Goal: Task Accomplishment & Management: Use online tool/utility

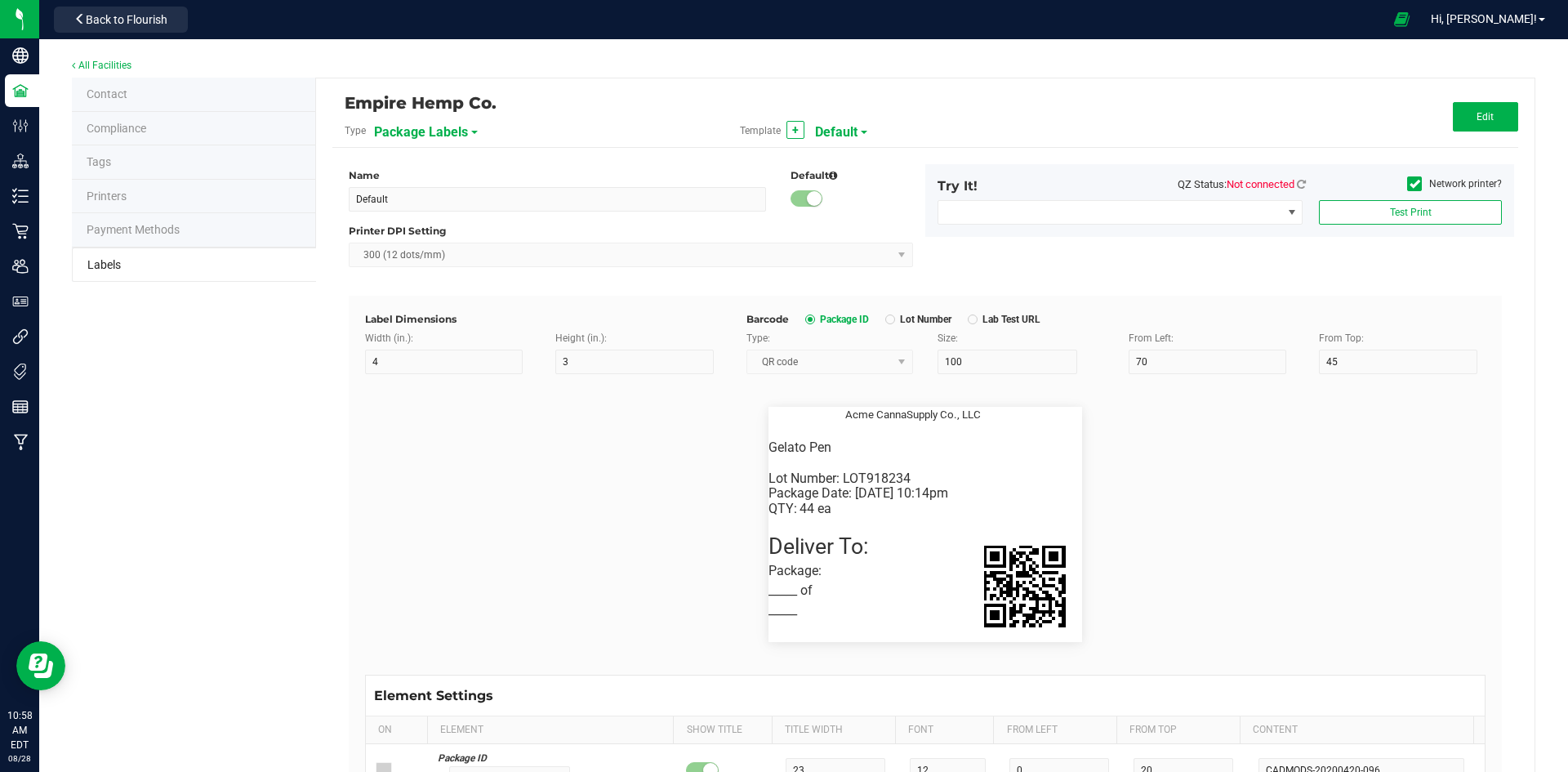
scroll to position [164, 0]
click at [94, 17] on span "Back to Flourish" at bounding box center [126, 20] width 81 height 13
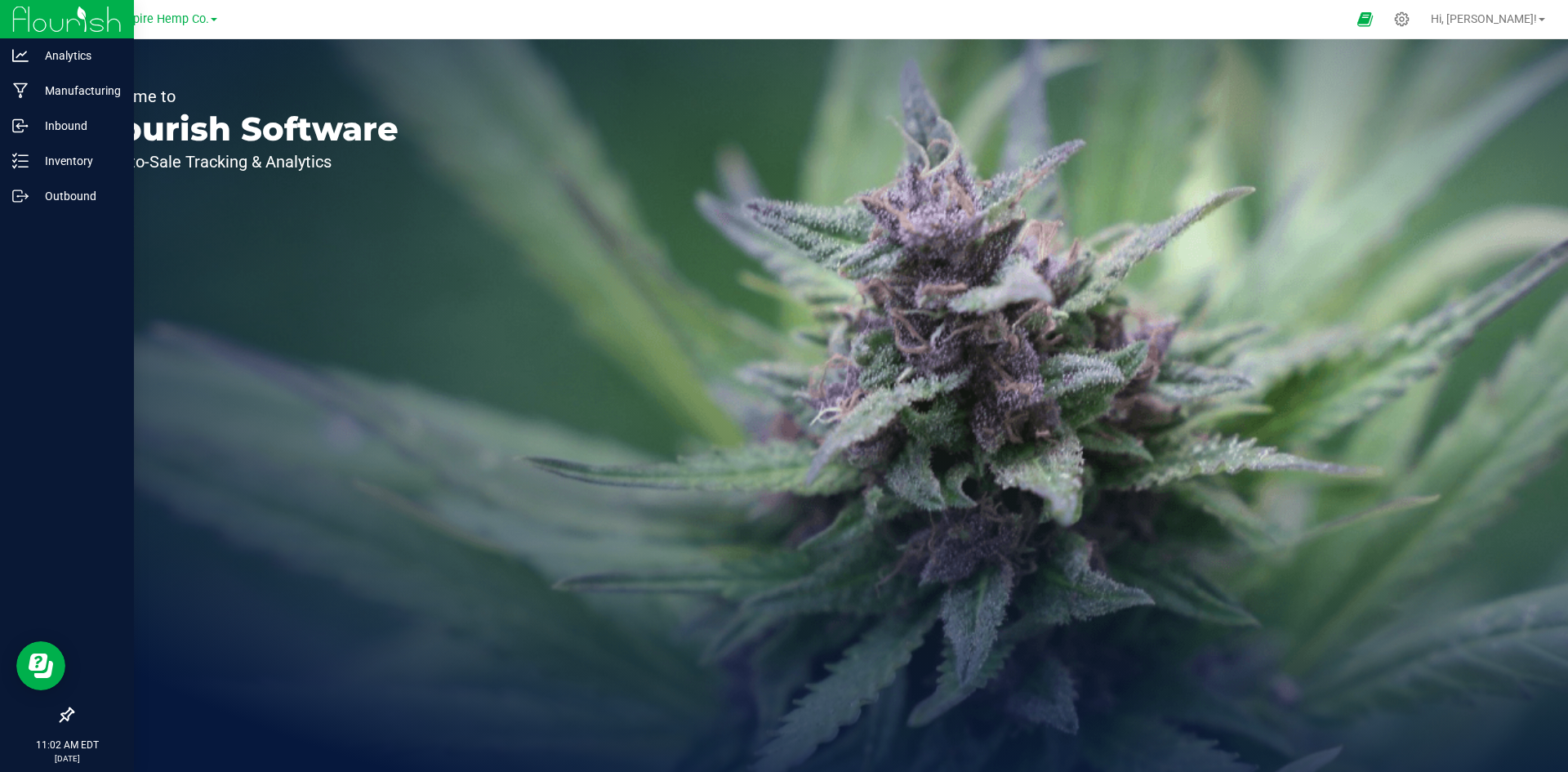
click at [33, 27] on img at bounding box center [67, 19] width 110 height 38
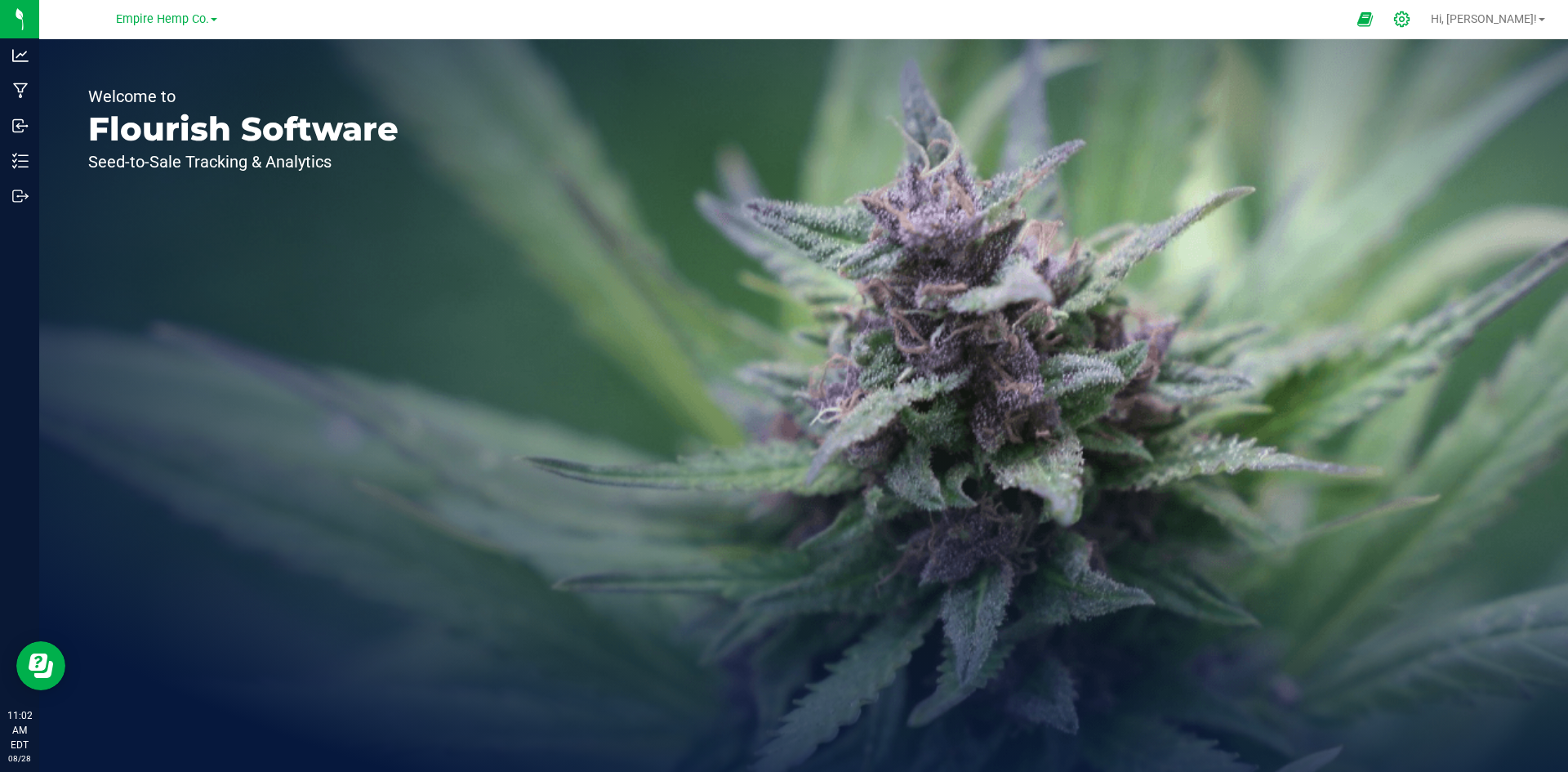
click at [1410, 22] on icon at bounding box center [1402, 19] width 17 height 17
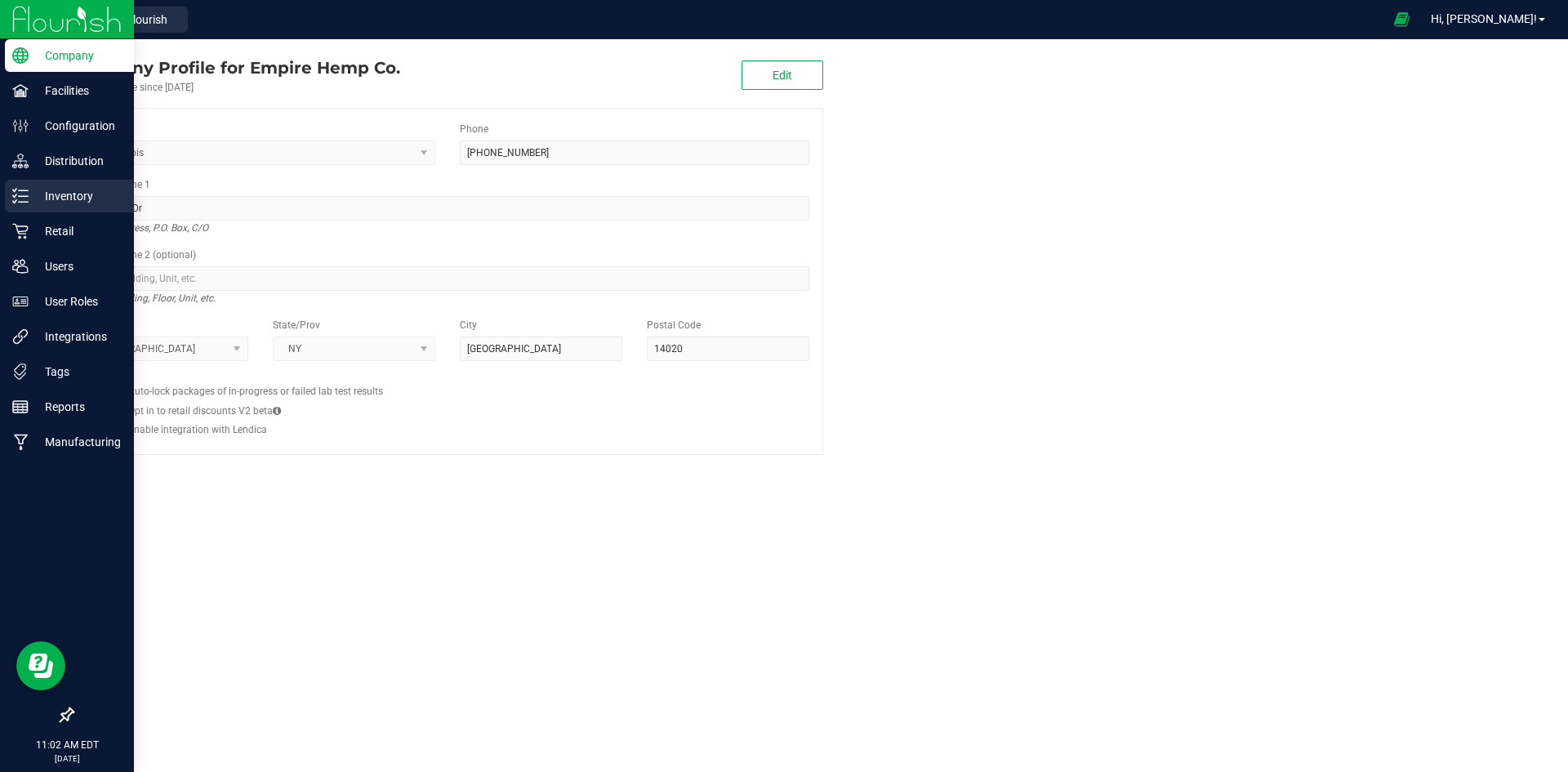
click at [91, 197] on p "Inventory" at bounding box center [77, 196] width 98 height 20
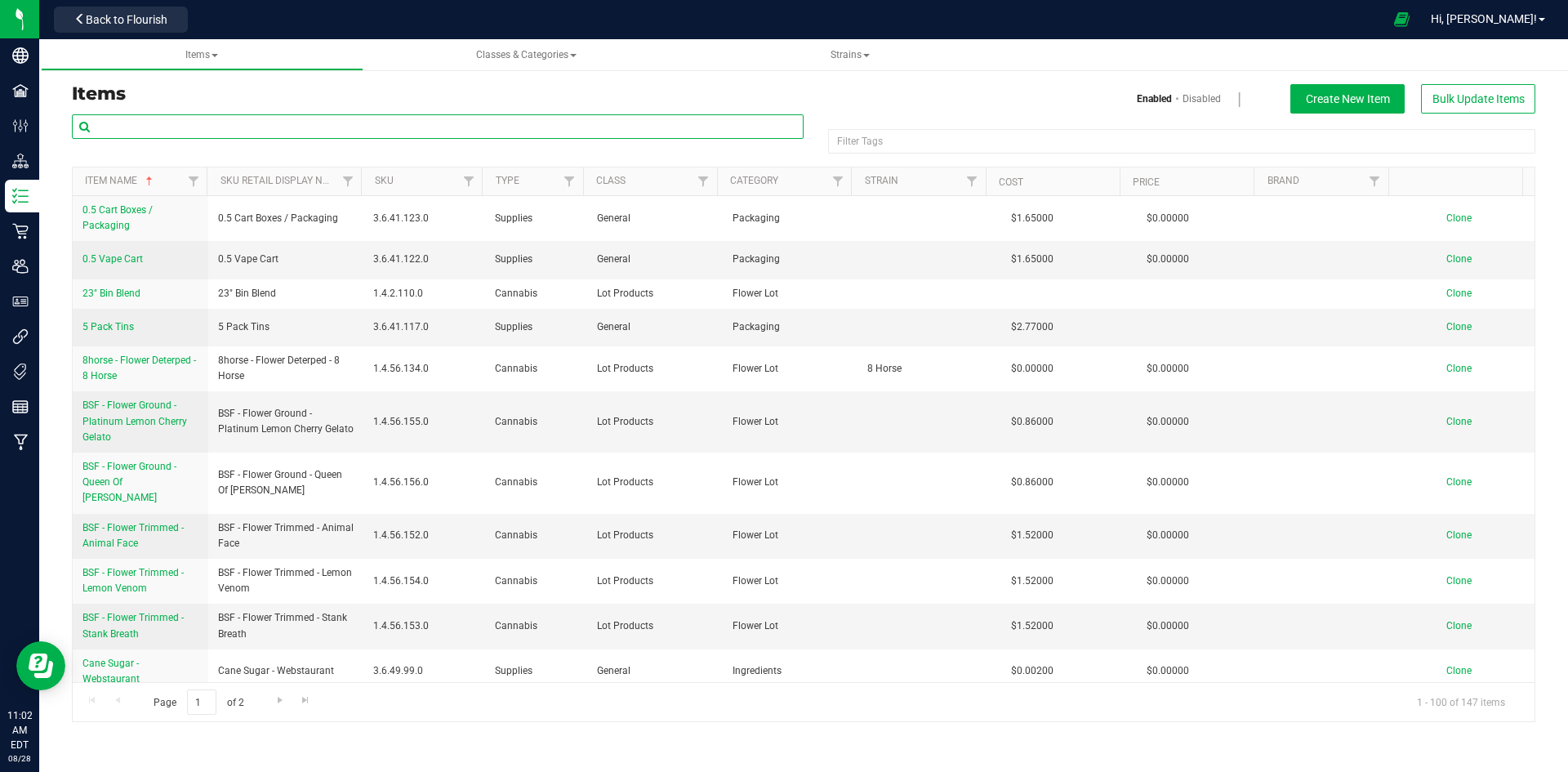
click at [193, 130] on input "text" at bounding box center [438, 127] width 732 height 25
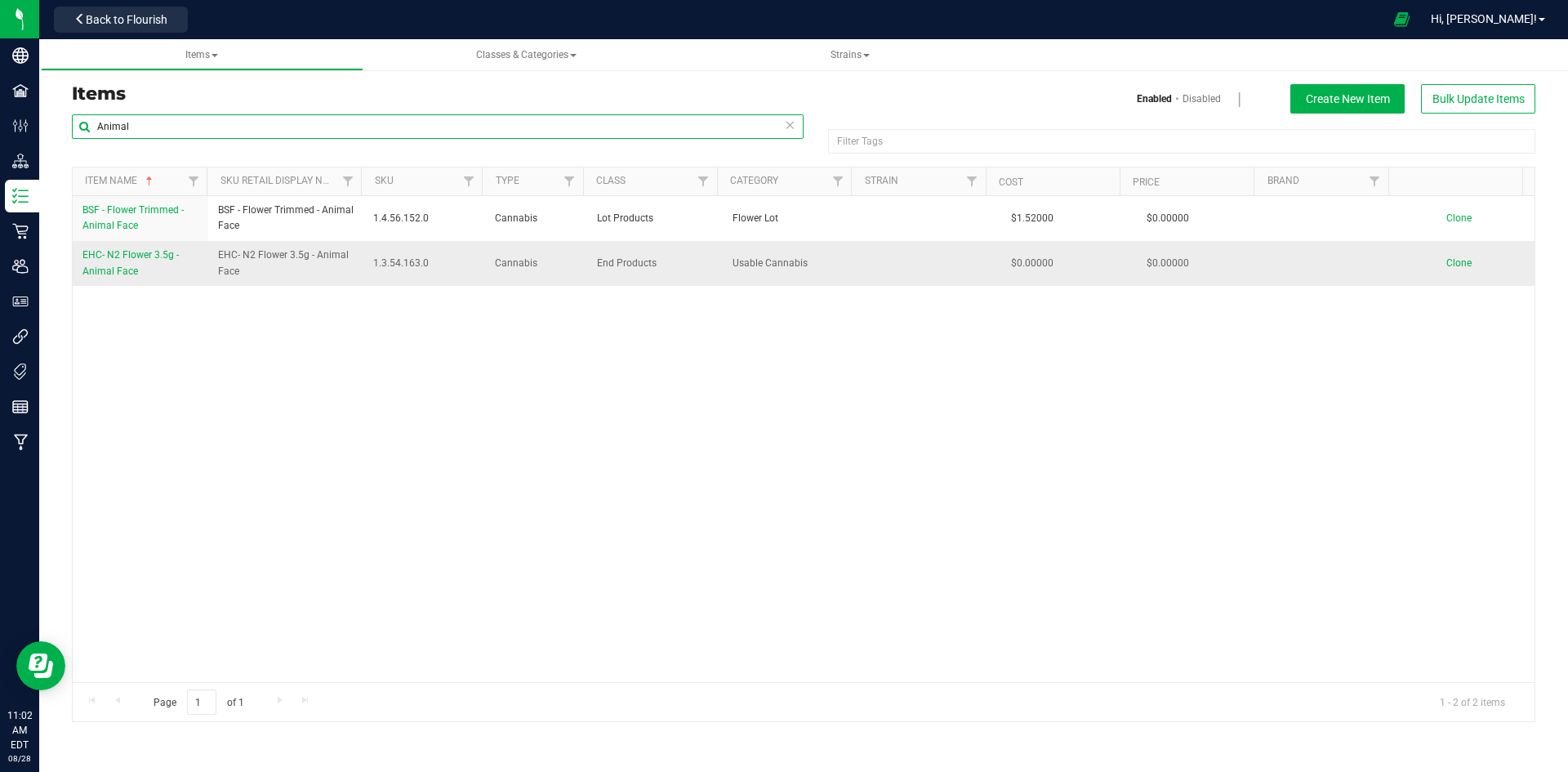
type input "Animal"
click at [154, 256] on span "EHC- N2 Flower 3.5g - Animal Face" at bounding box center [130, 263] width 96 height 27
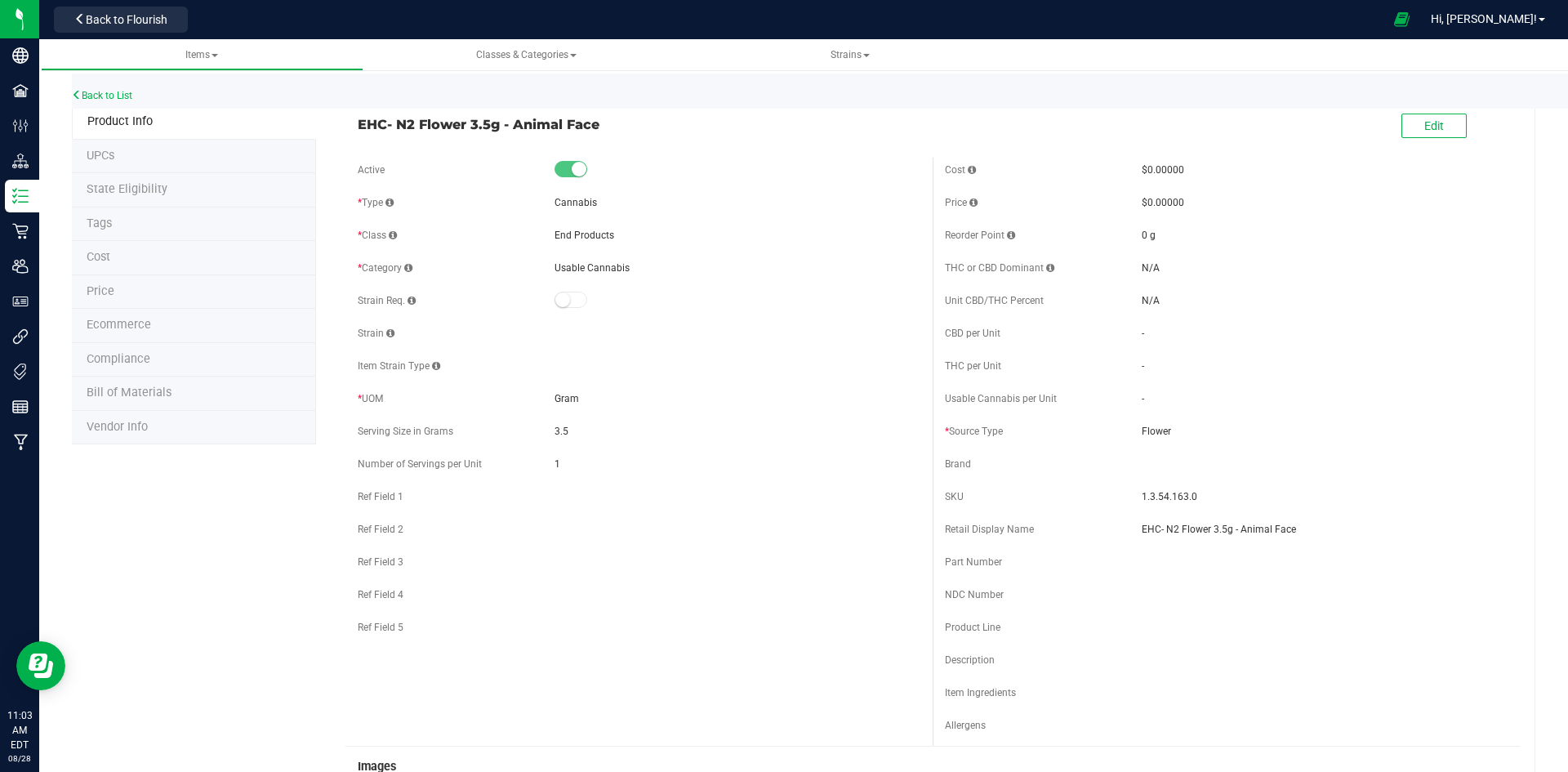
click at [171, 298] on li "Price" at bounding box center [194, 292] width 244 height 34
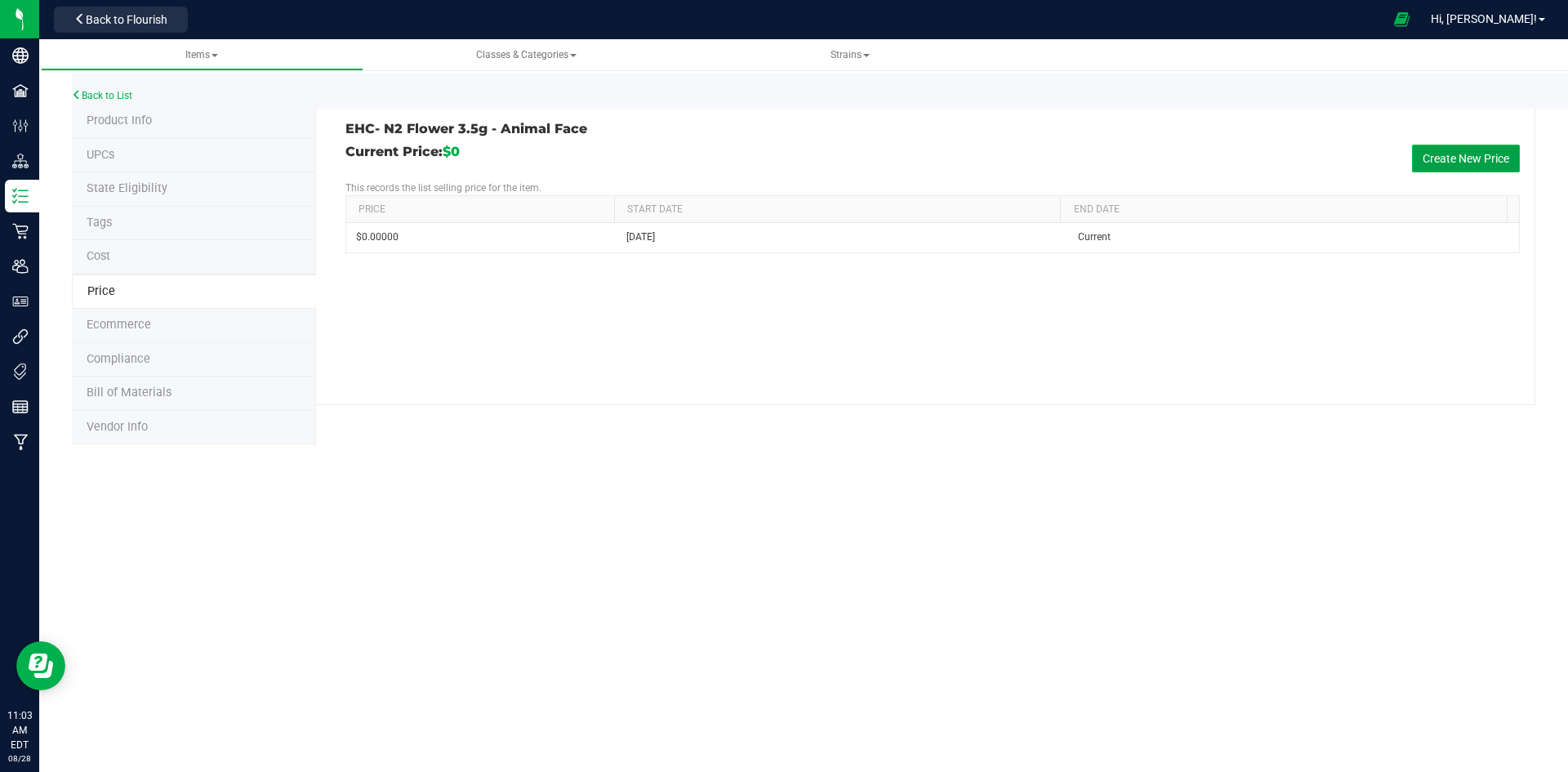
click at [1470, 161] on button "Create New Price" at bounding box center [1466, 158] width 108 height 27
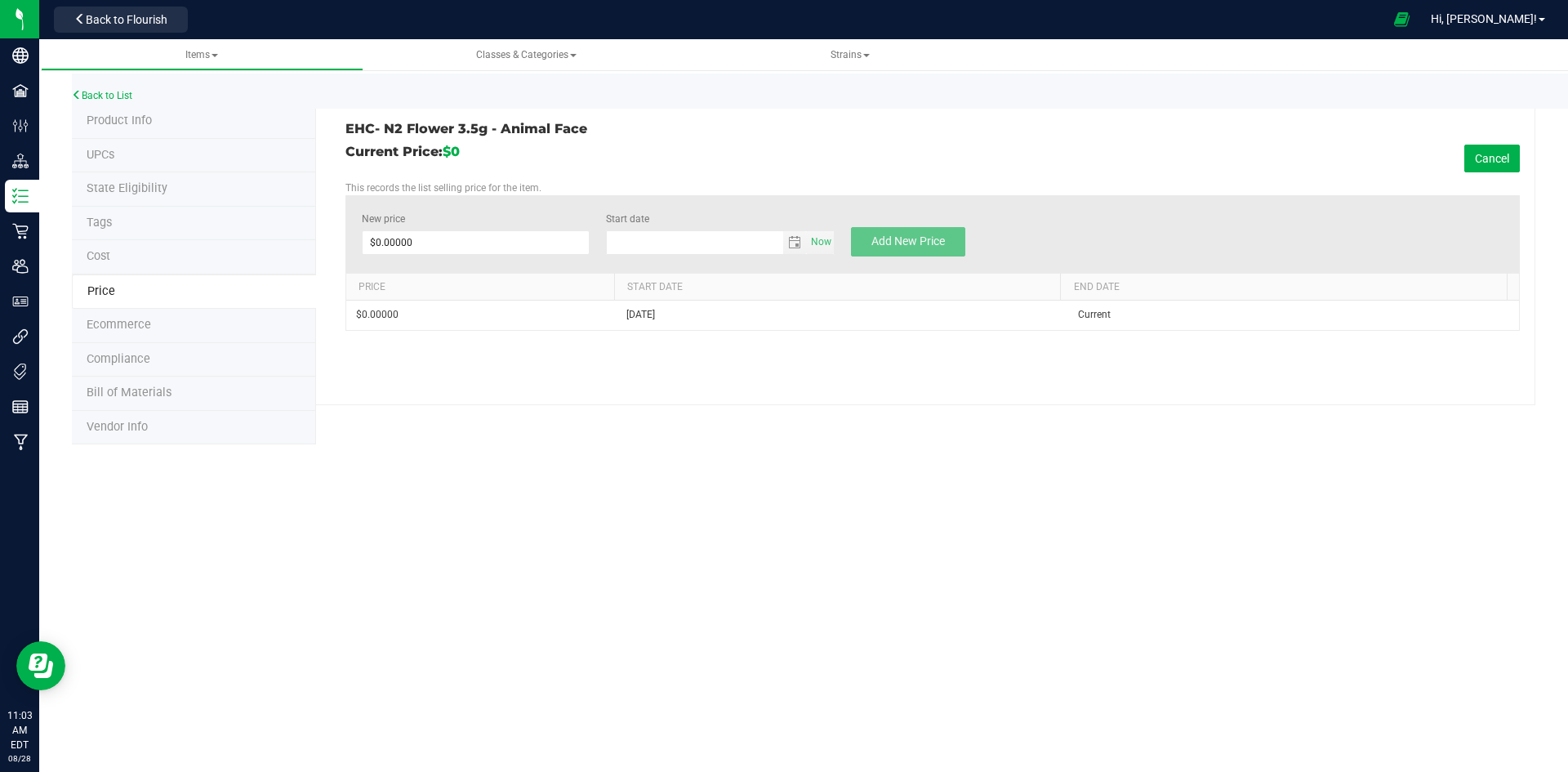
type input "[DATE]"
click at [542, 252] on span at bounding box center [476, 243] width 228 height 25
type input "15.00"
click at [815, 373] on div "EHC- N2 Flower 3.5g - Animal Face Current Price: $0 Cancel This records the lis…" at bounding box center [926, 255] width 1219 height 301
click at [940, 238] on span "Add New Price" at bounding box center [908, 241] width 74 height 13
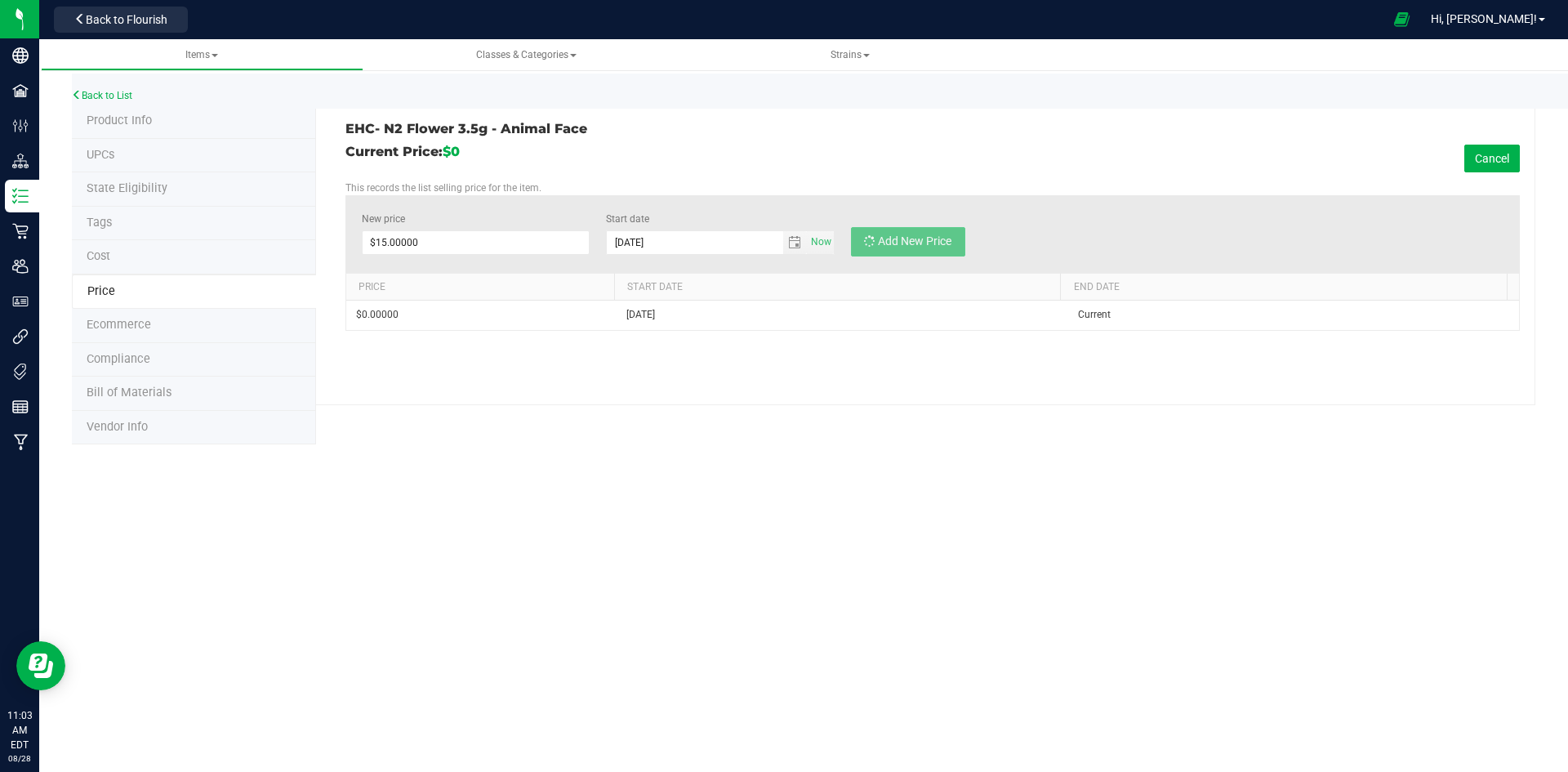
type input "$0.00000"
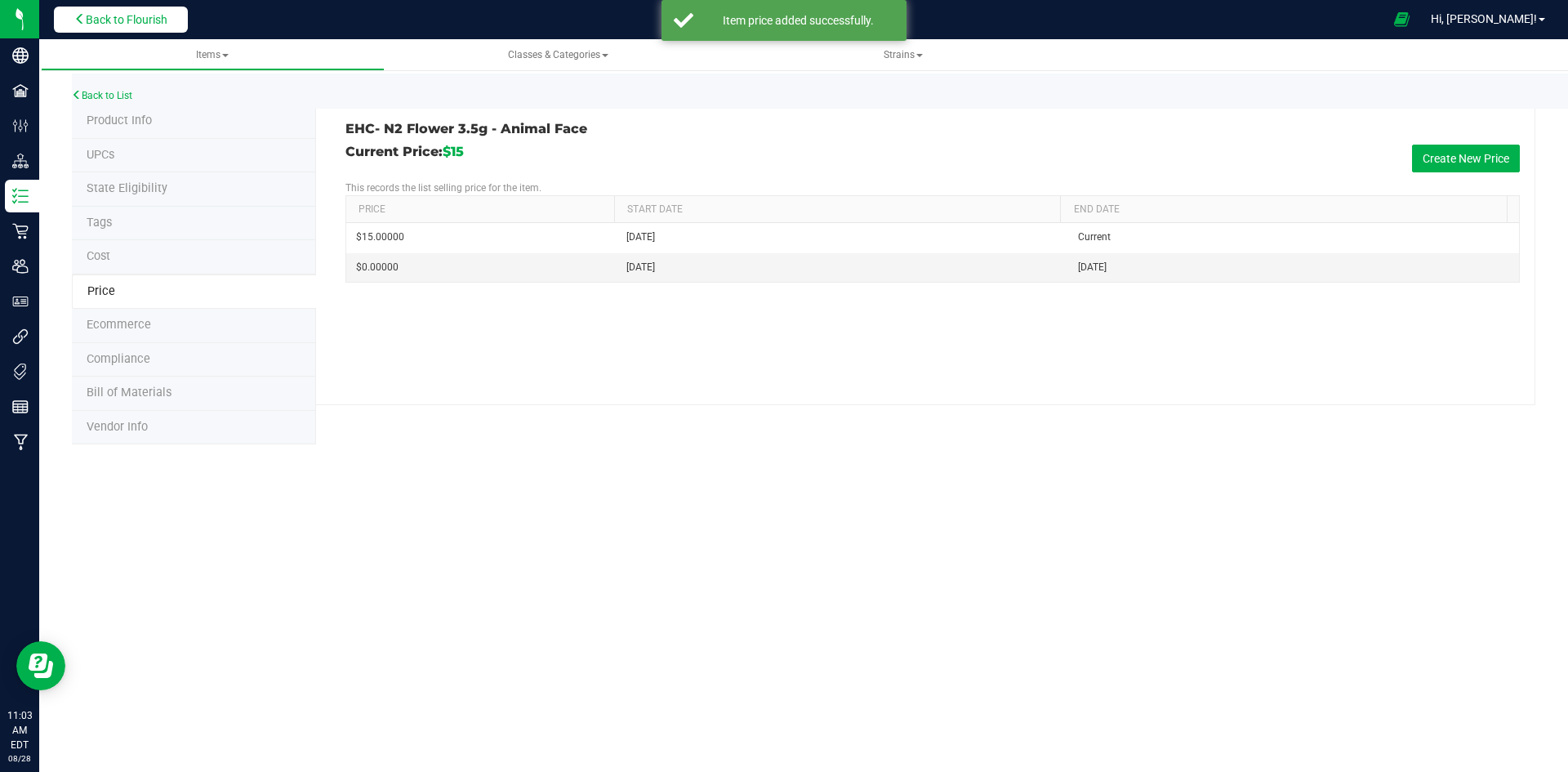
click at [97, 22] on span "Back to Flourish" at bounding box center [126, 20] width 81 height 13
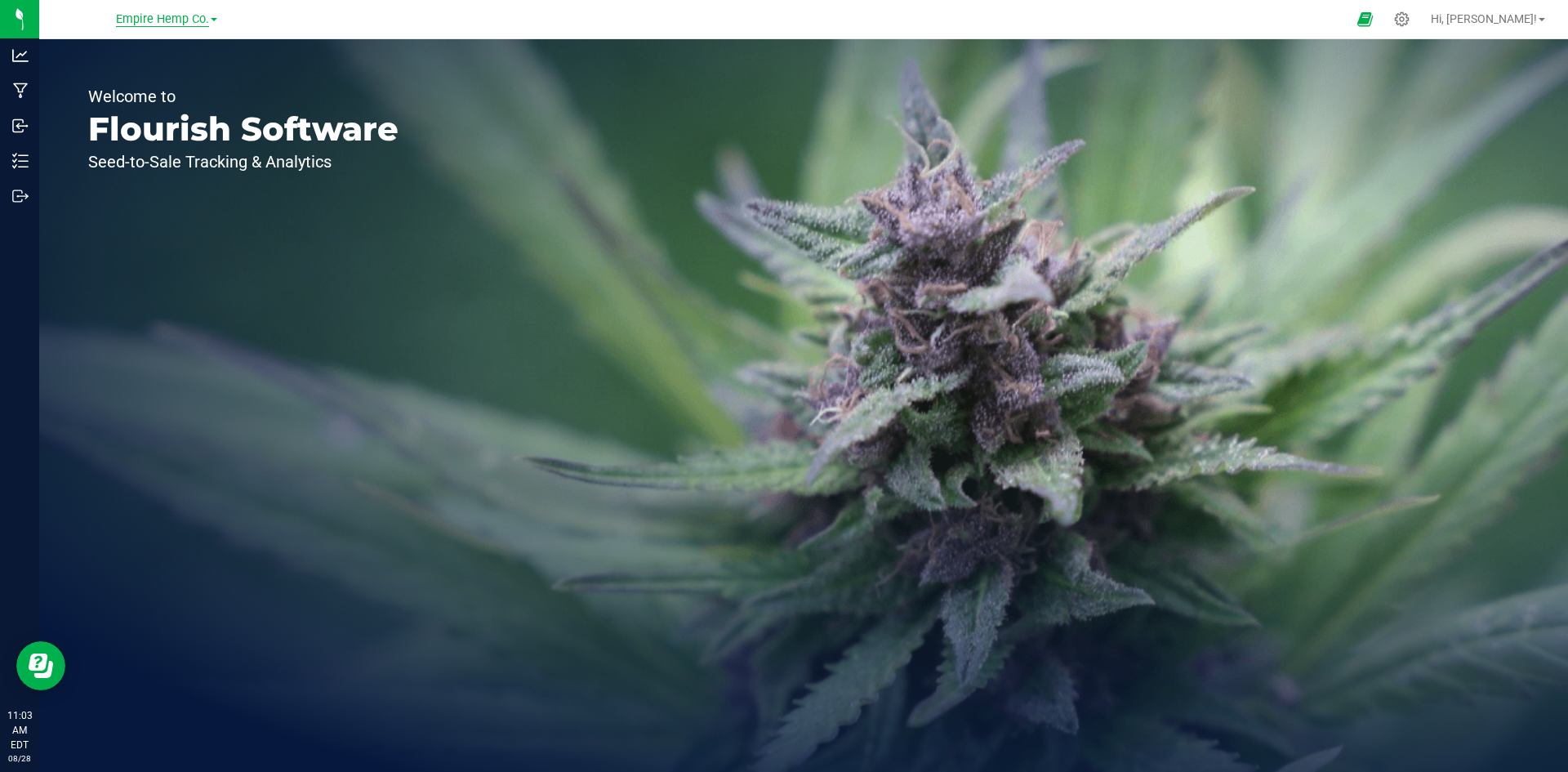
click at [164, 26] on span "Empire Hemp Co." at bounding box center [163, 20] width 93 height 15
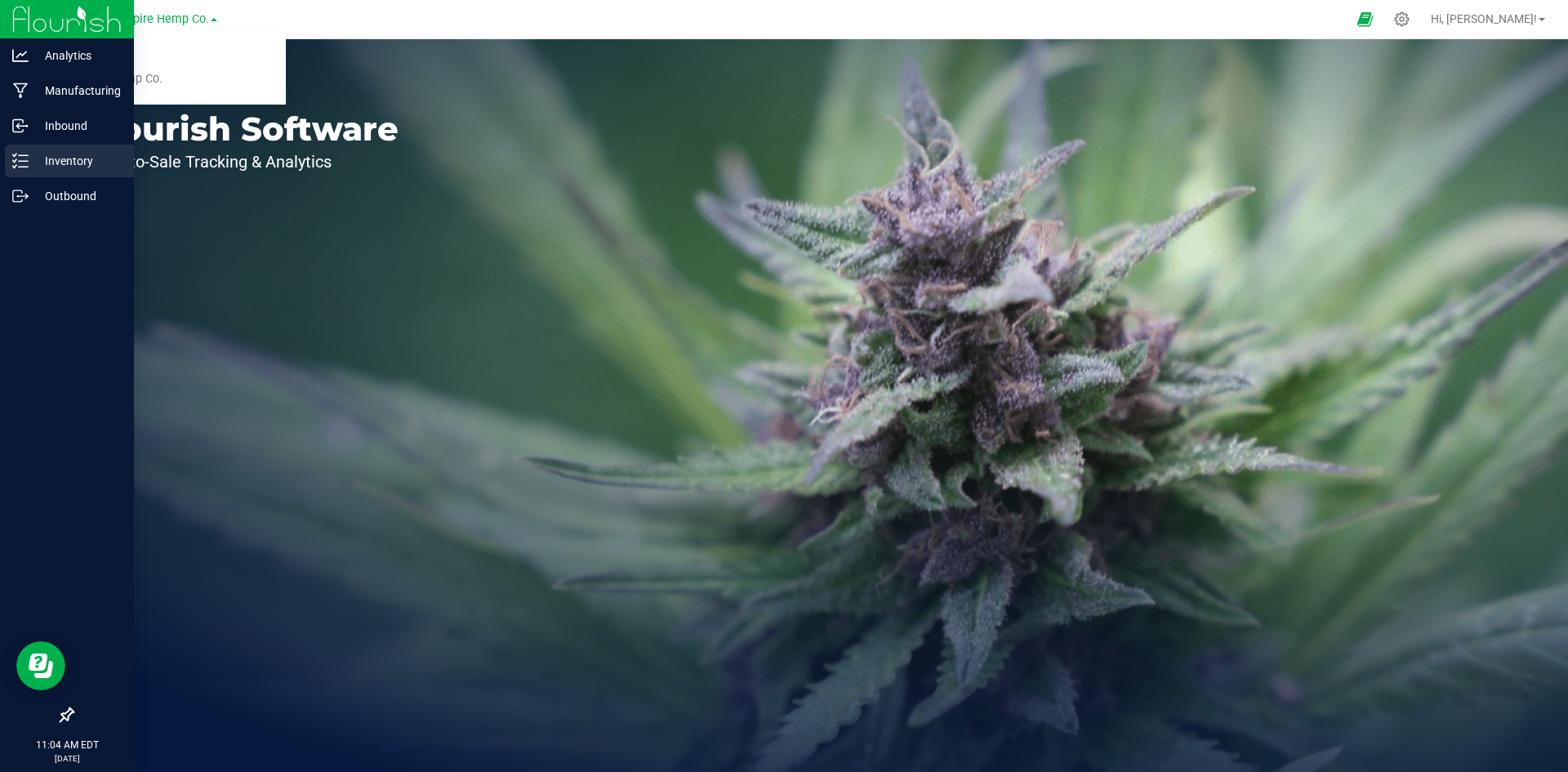
click at [55, 152] on p "Inventory" at bounding box center [77, 161] width 98 height 20
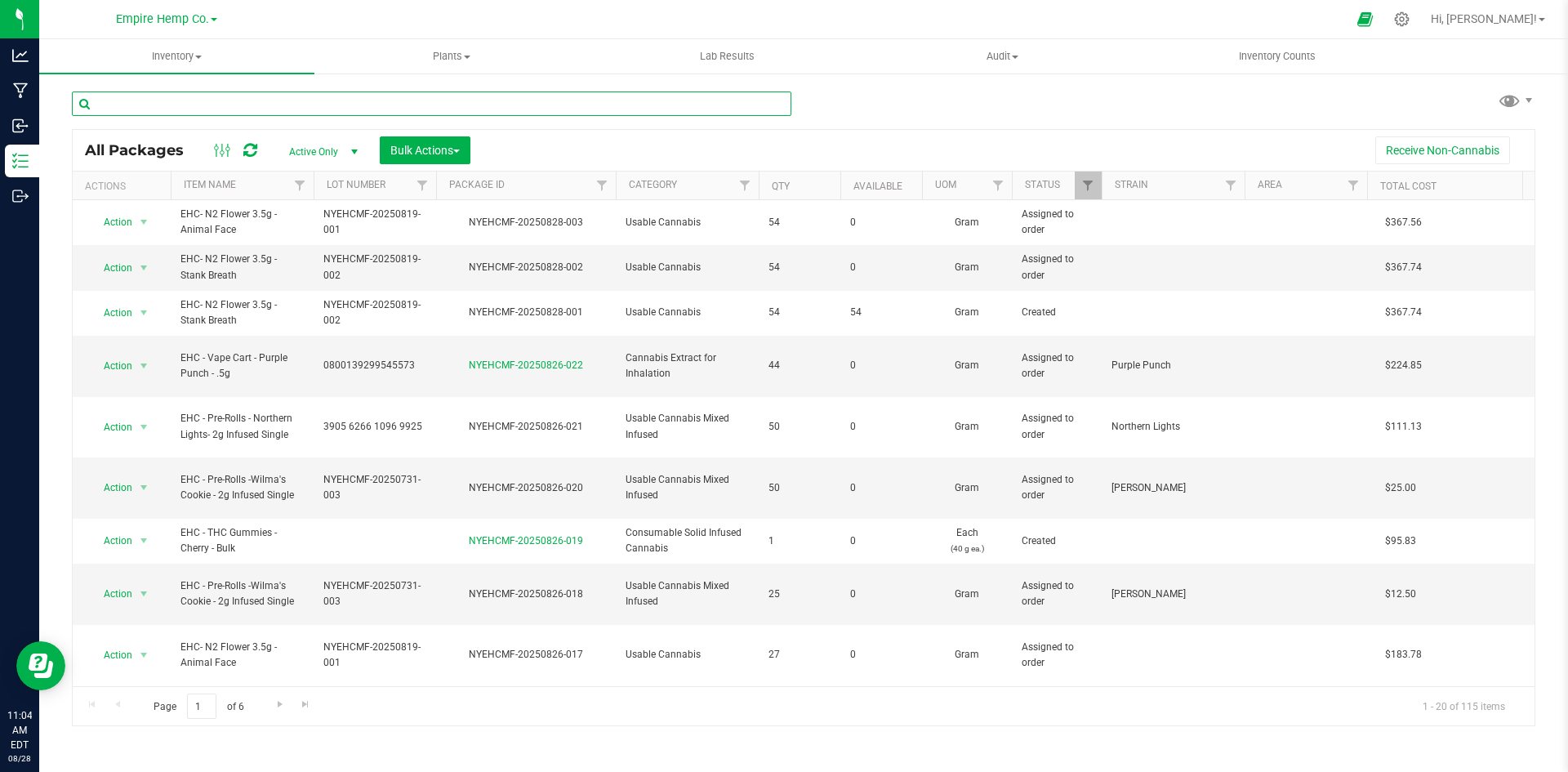
click at [284, 104] on input "text" at bounding box center [432, 104] width 719 height 25
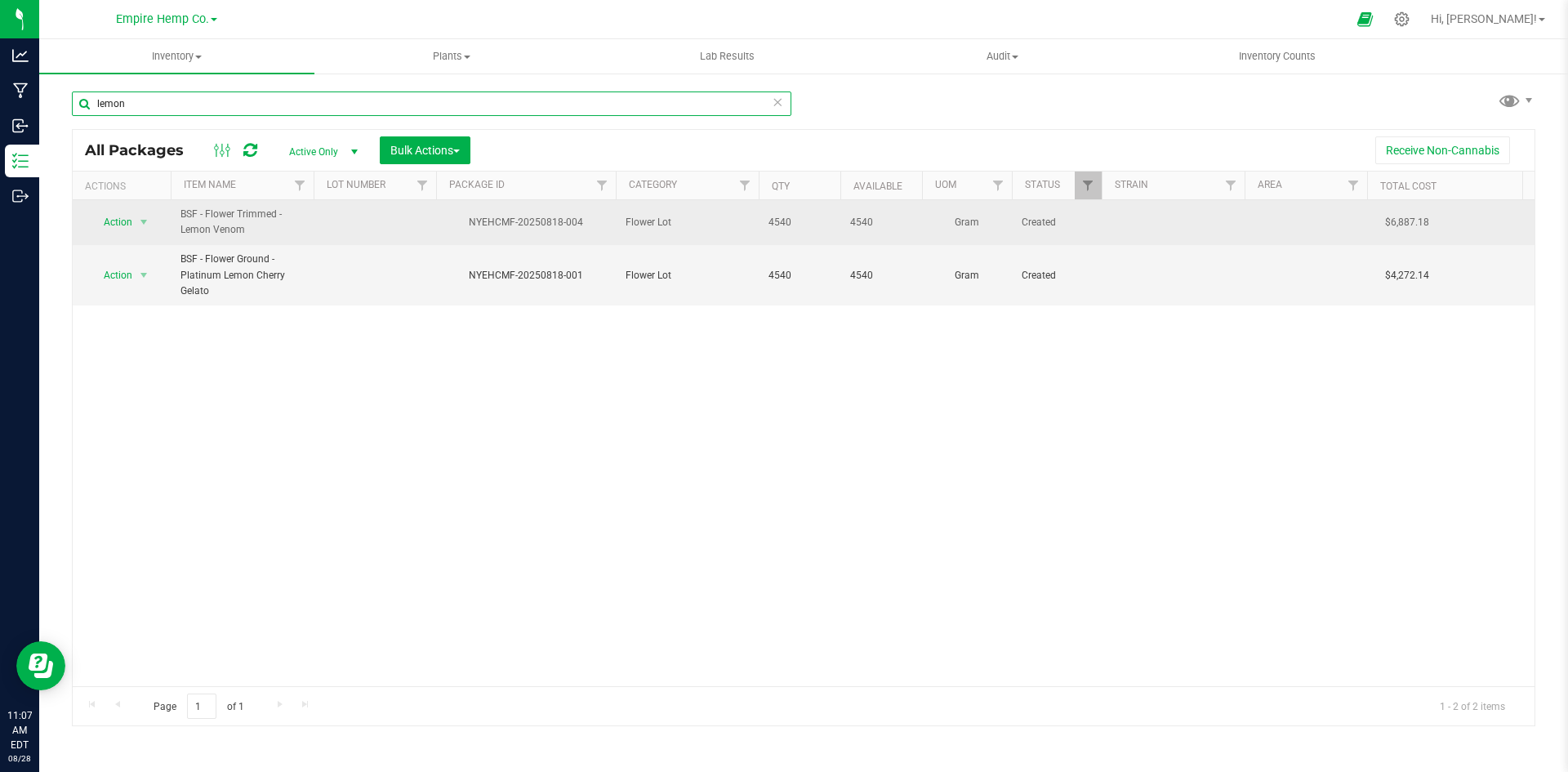
type input "lemon"
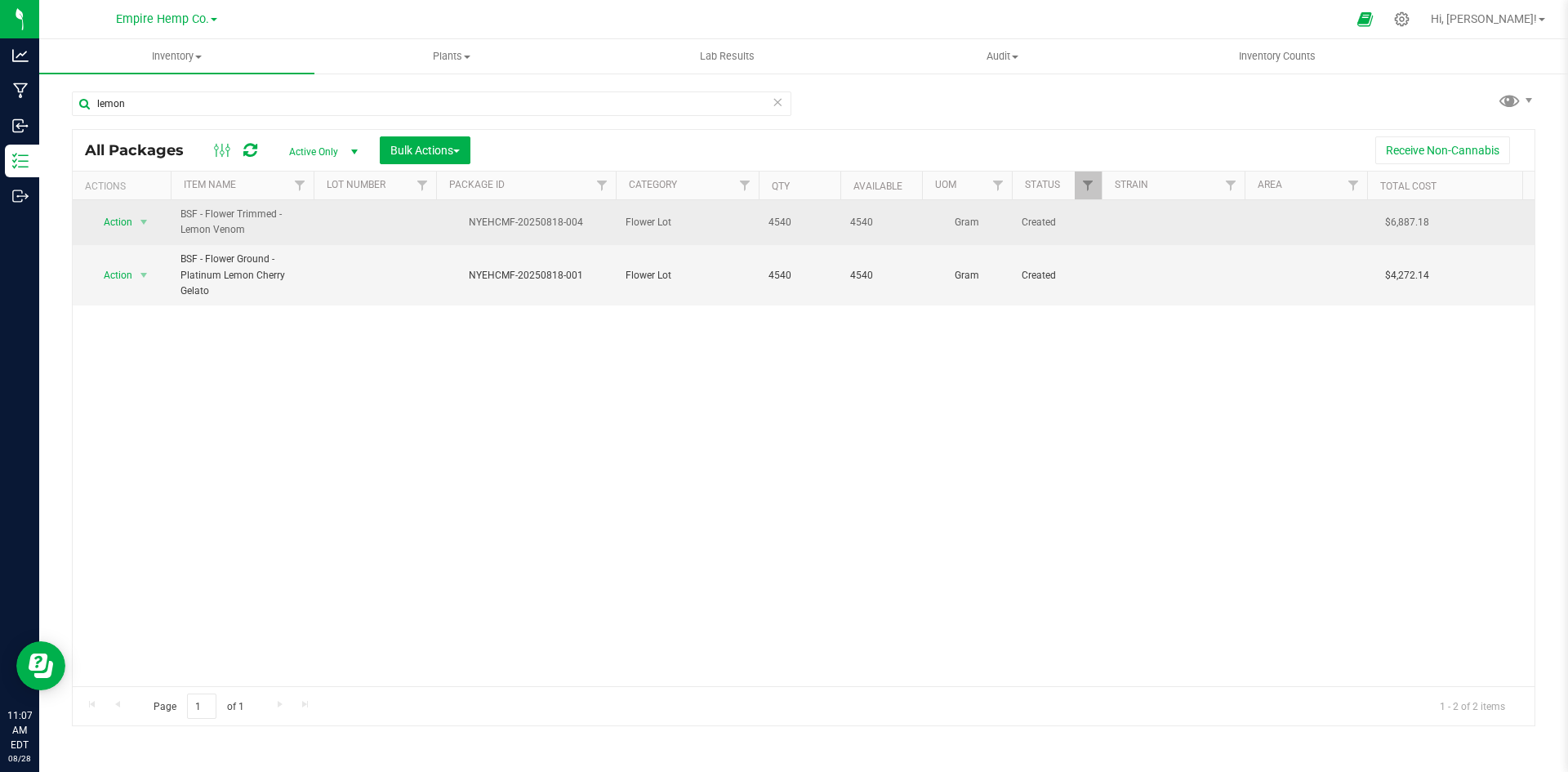
drag, startPoint x: 756, startPoint y: 217, endPoint x: 816, endPoint y: 219, distance: 60.0
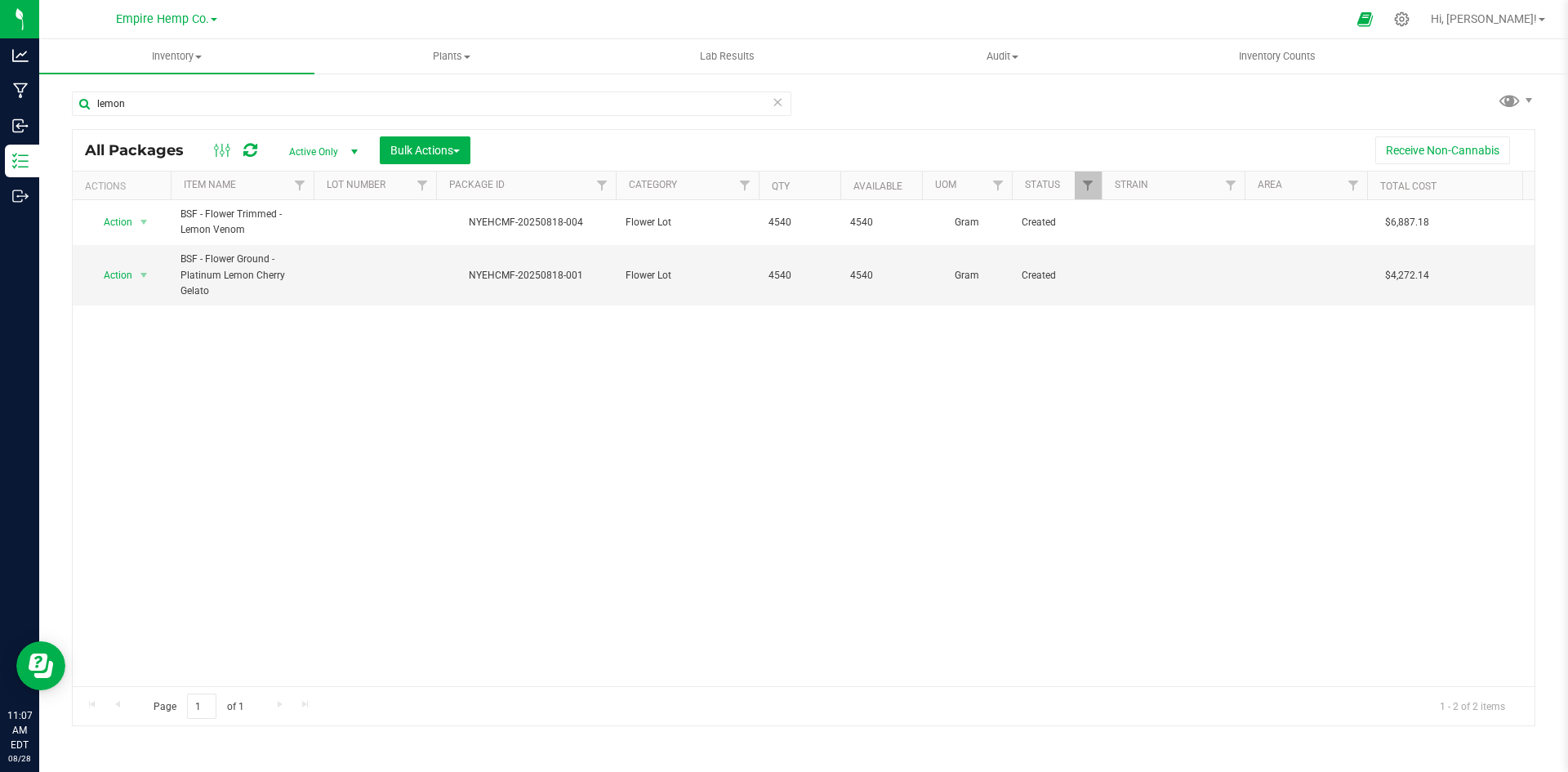
click at [856, 402] on div "Action Action Adjust qty Create package Edit attributes Global inventory Locate…" at bounding box center [804, 443] width 1462 height 486
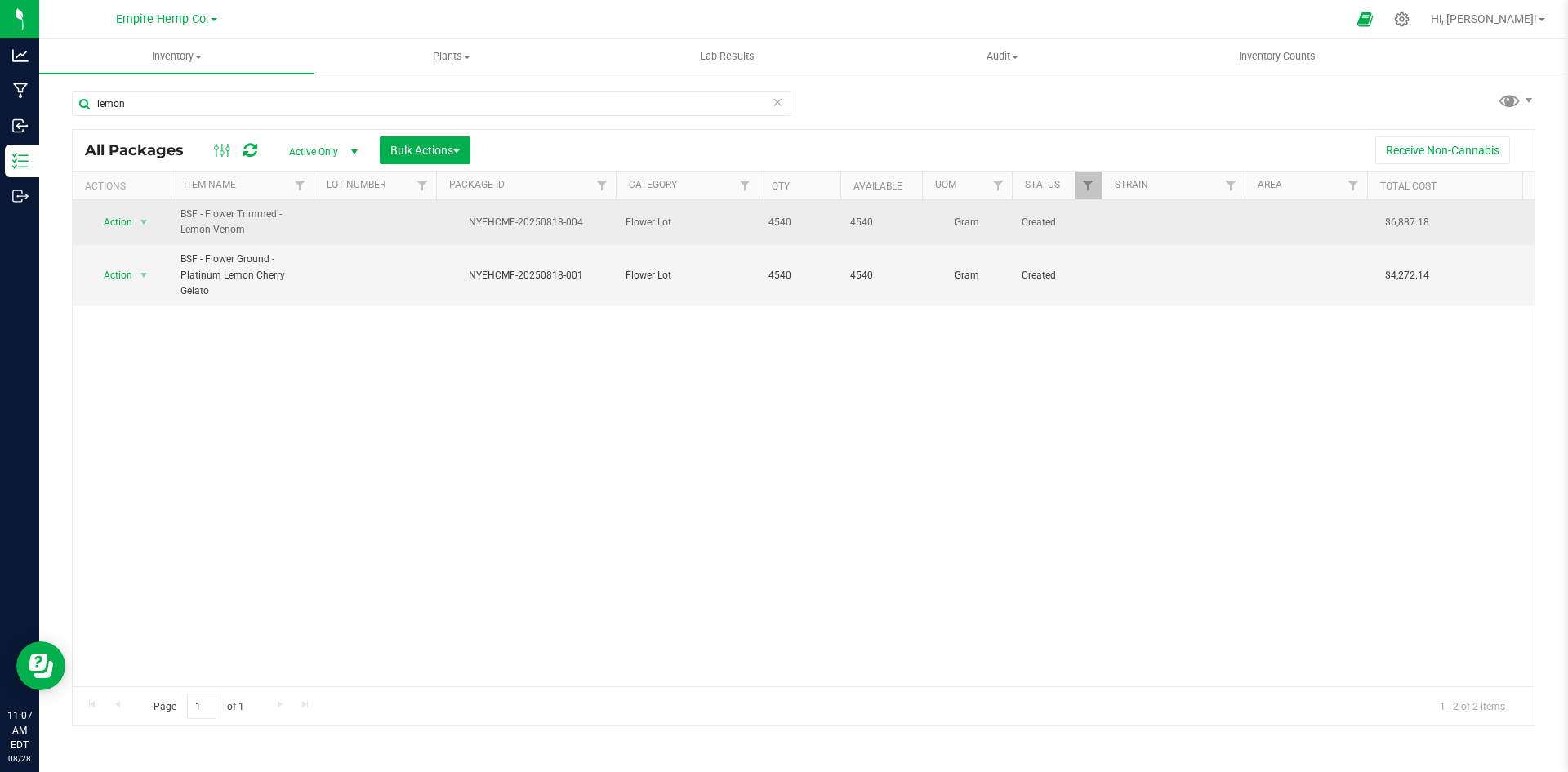
click at [126, 221] on span "Action" at bounding box center [110, 223] width 44 height 23
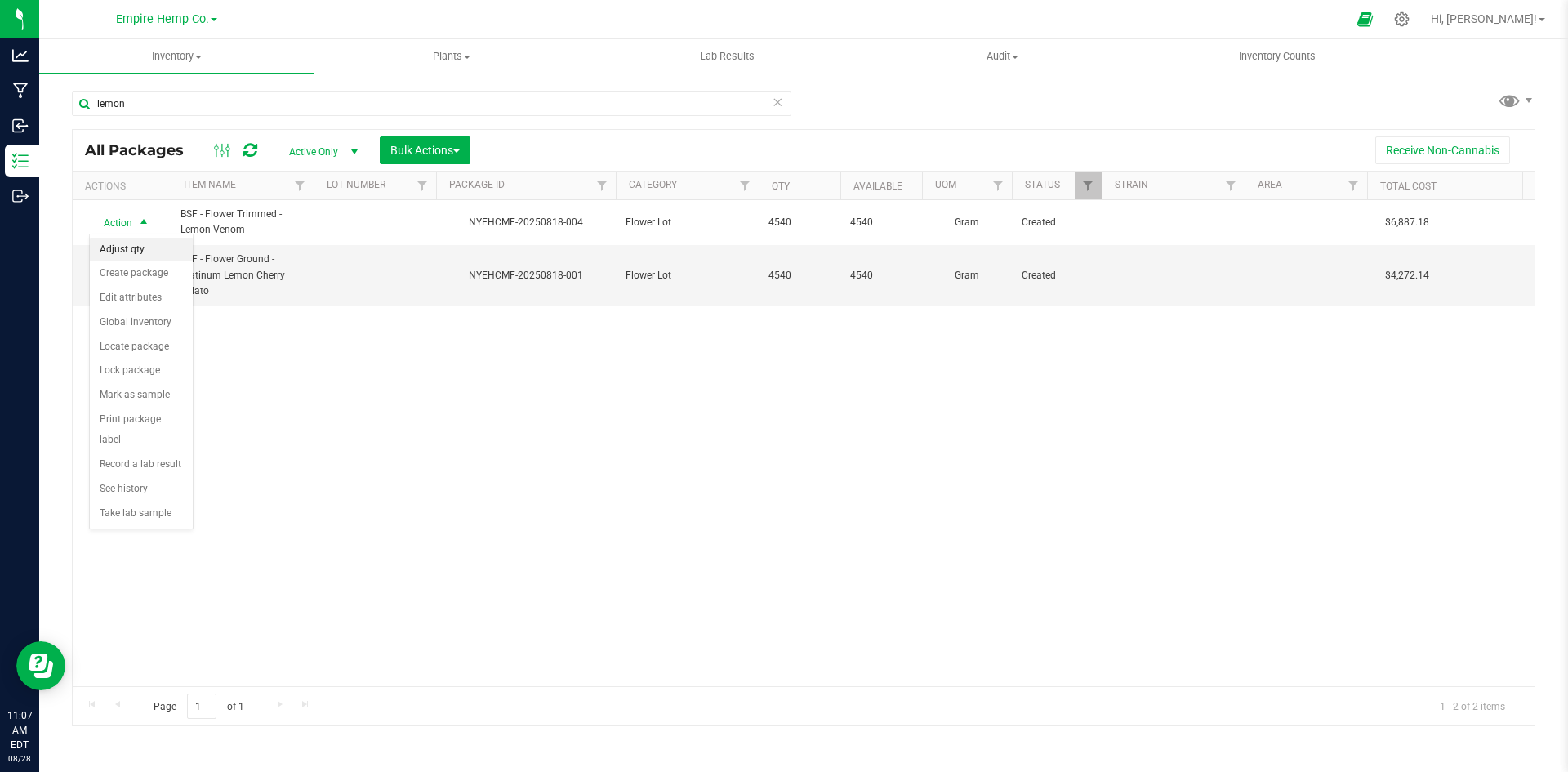
click at [167, 256] on li "Adjust qty" at bounding box center [141, 250] width 103 height 25
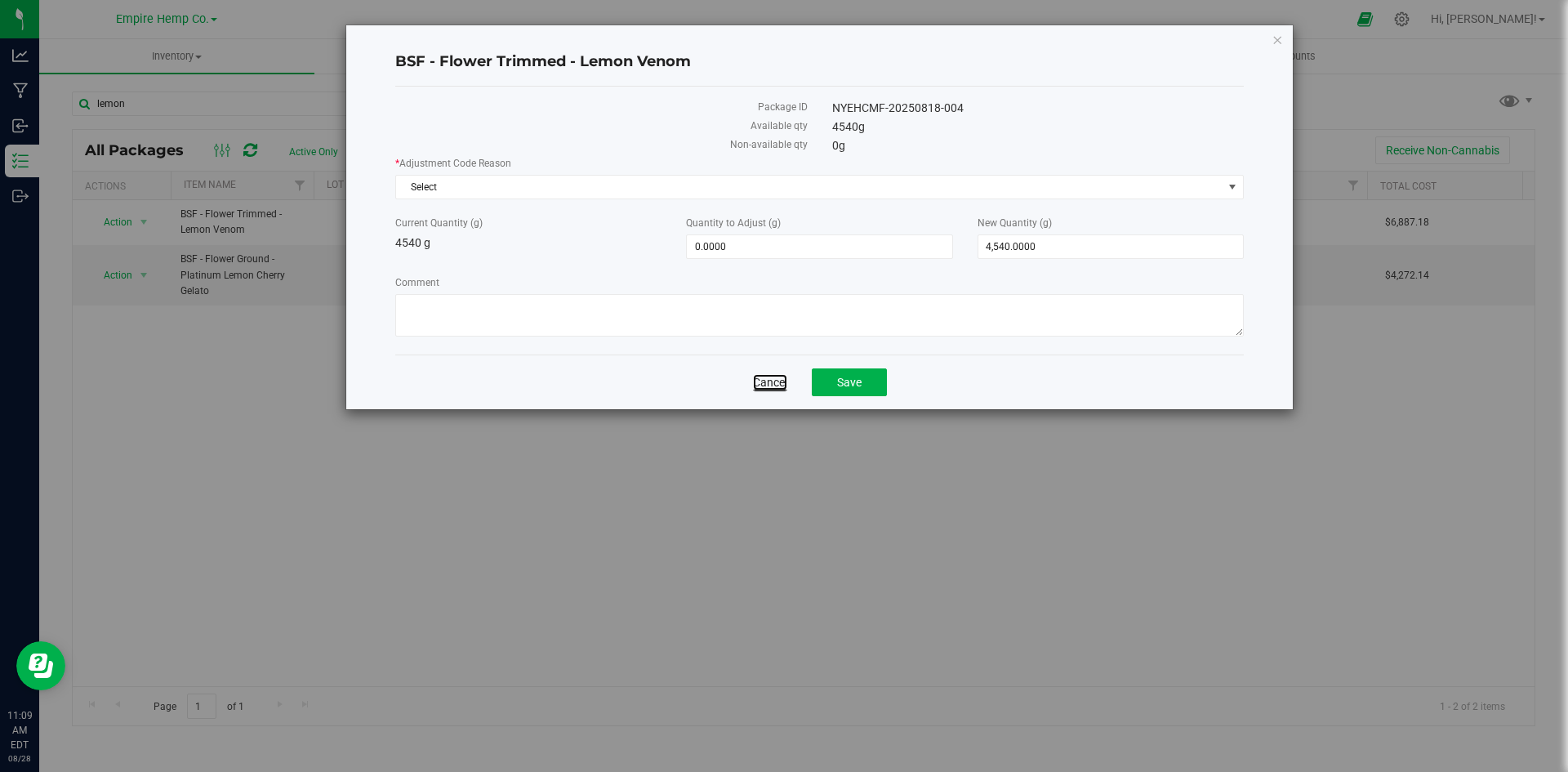
click at [775, 381] on link "Cancel" at bounding box center [770, 382] width 34 height 17
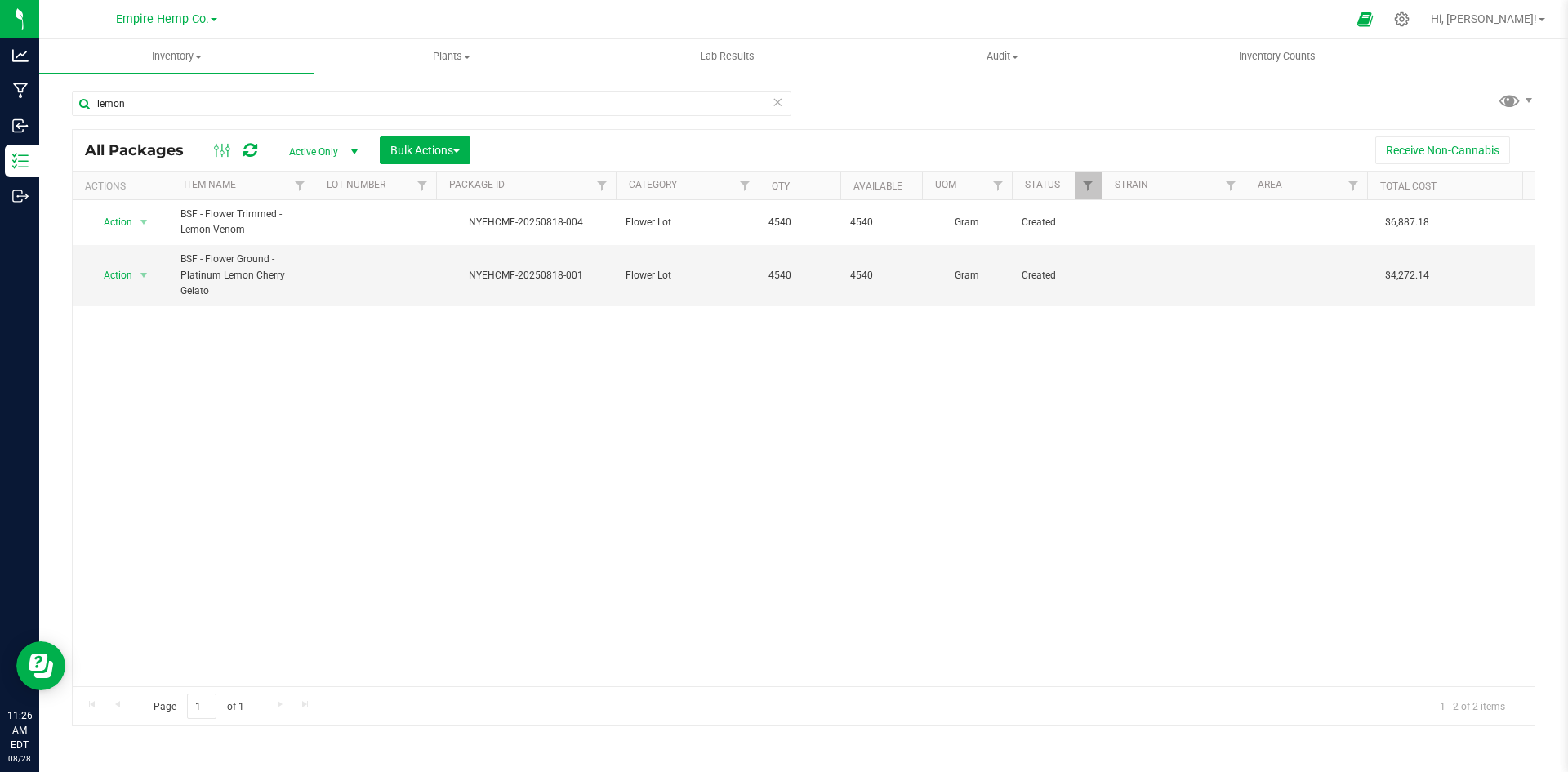
click at [791, 644] on div "Action Action Adjust qty Create package Edit attributes Global inventory Locate…" at bounding box center [804, 443] width 1462 height 486
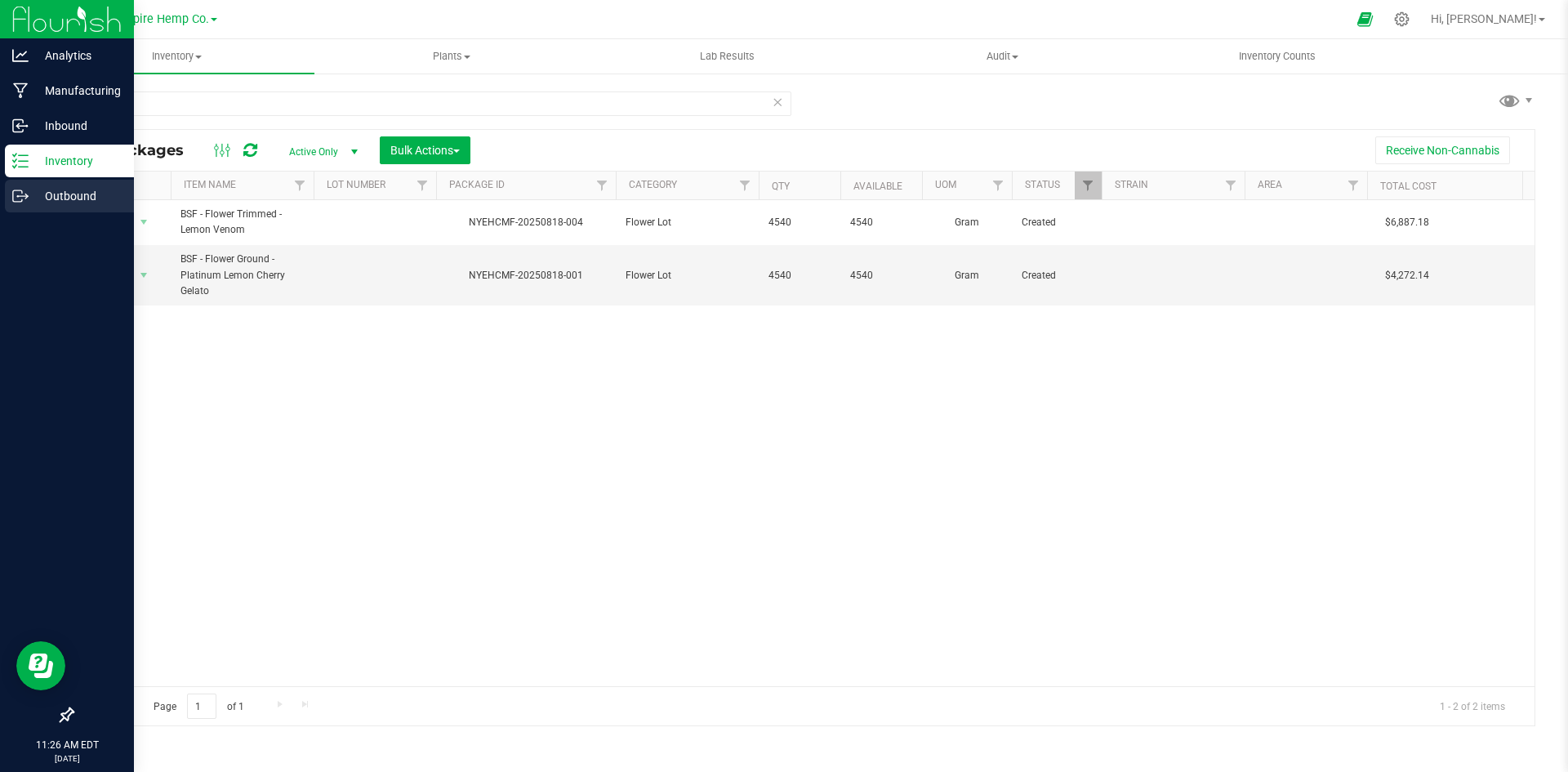
click at [71, 191] on p "Outbound" at bounding box center [77, 196] width 98 height 20
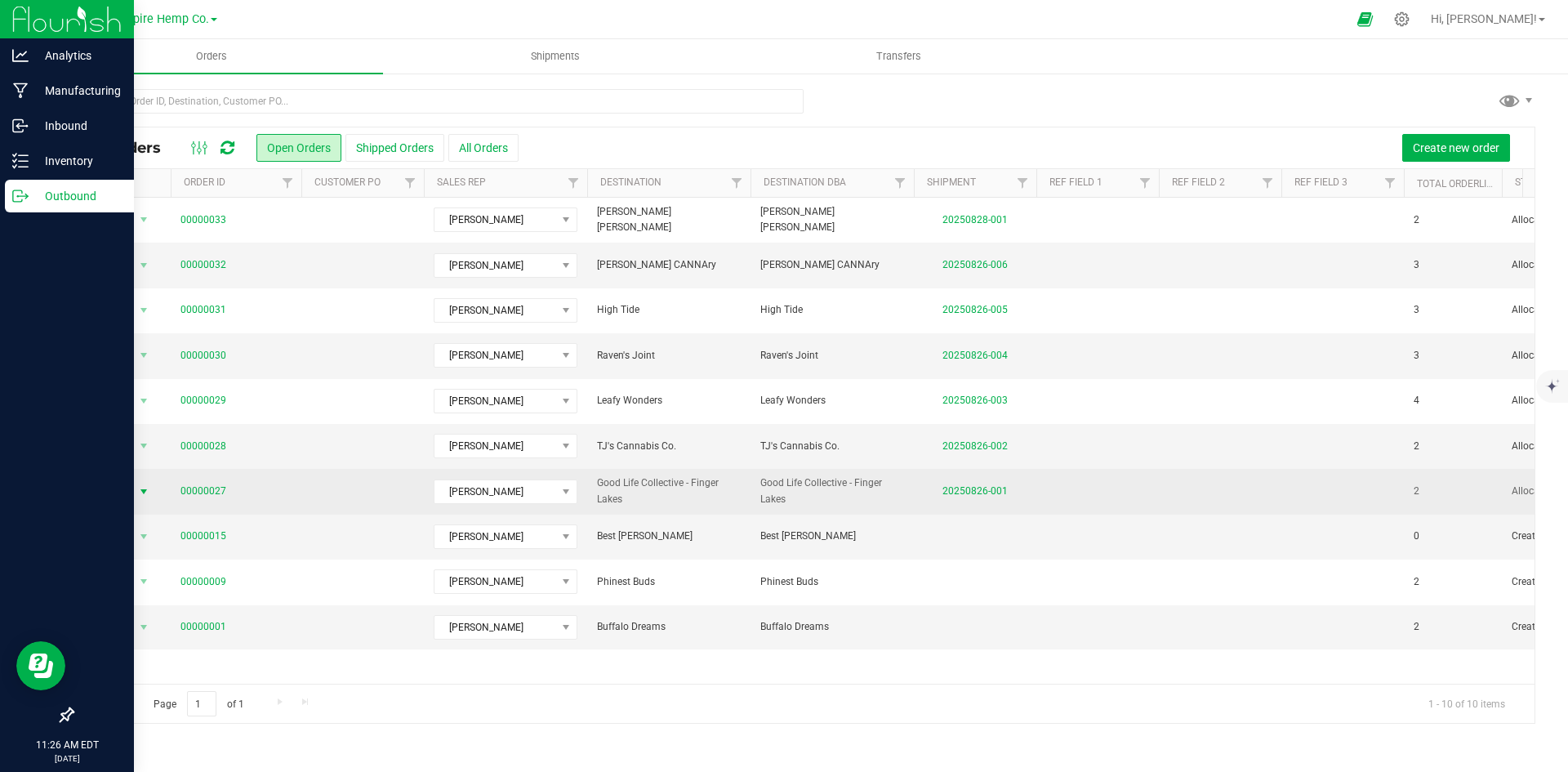
click at [141, 499] on span "select" at bounding box center [144, 492] width 13 height 13
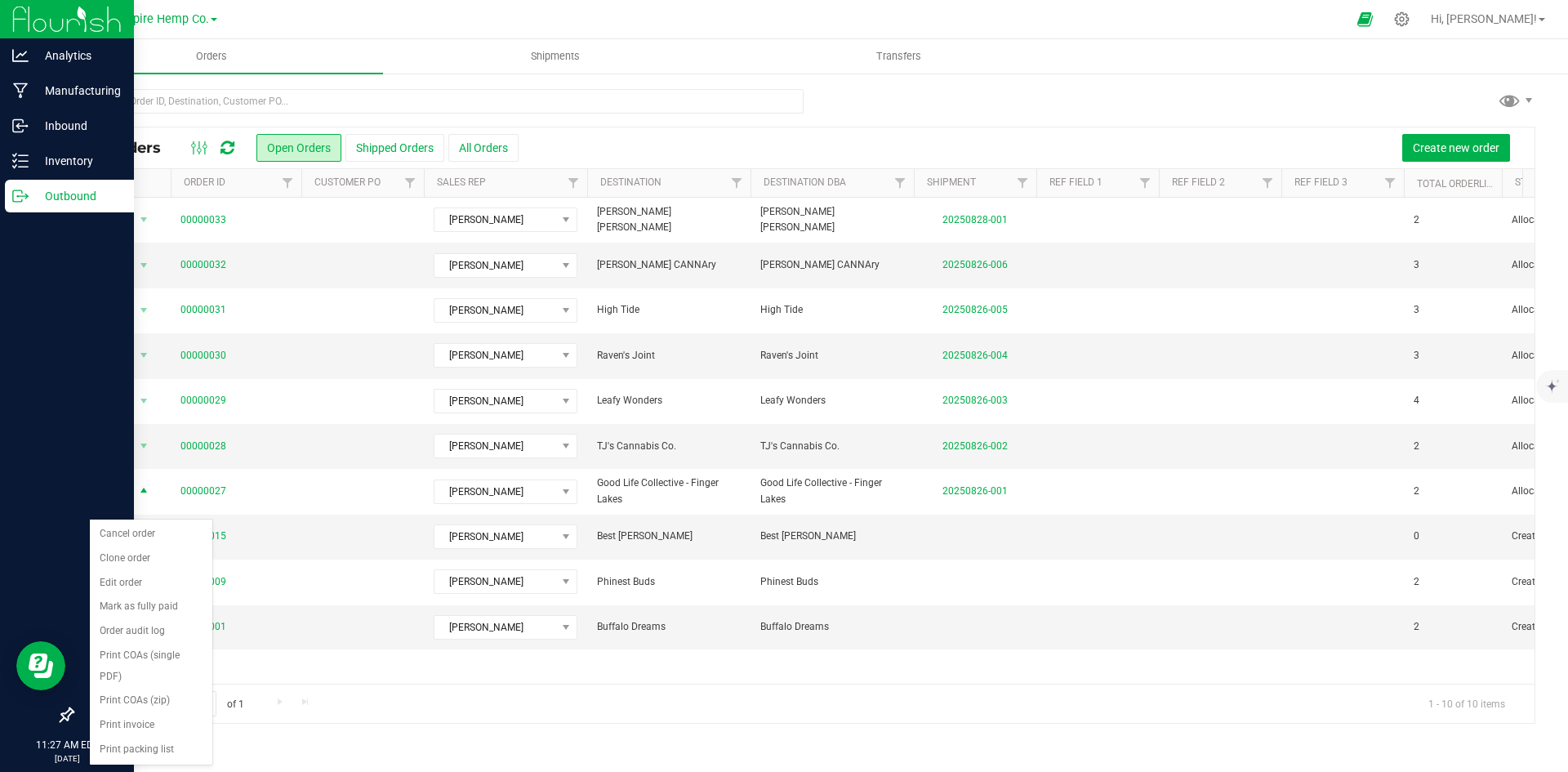
click at [688, 114] on div at bounding box center [438, 107] width 732 height 37
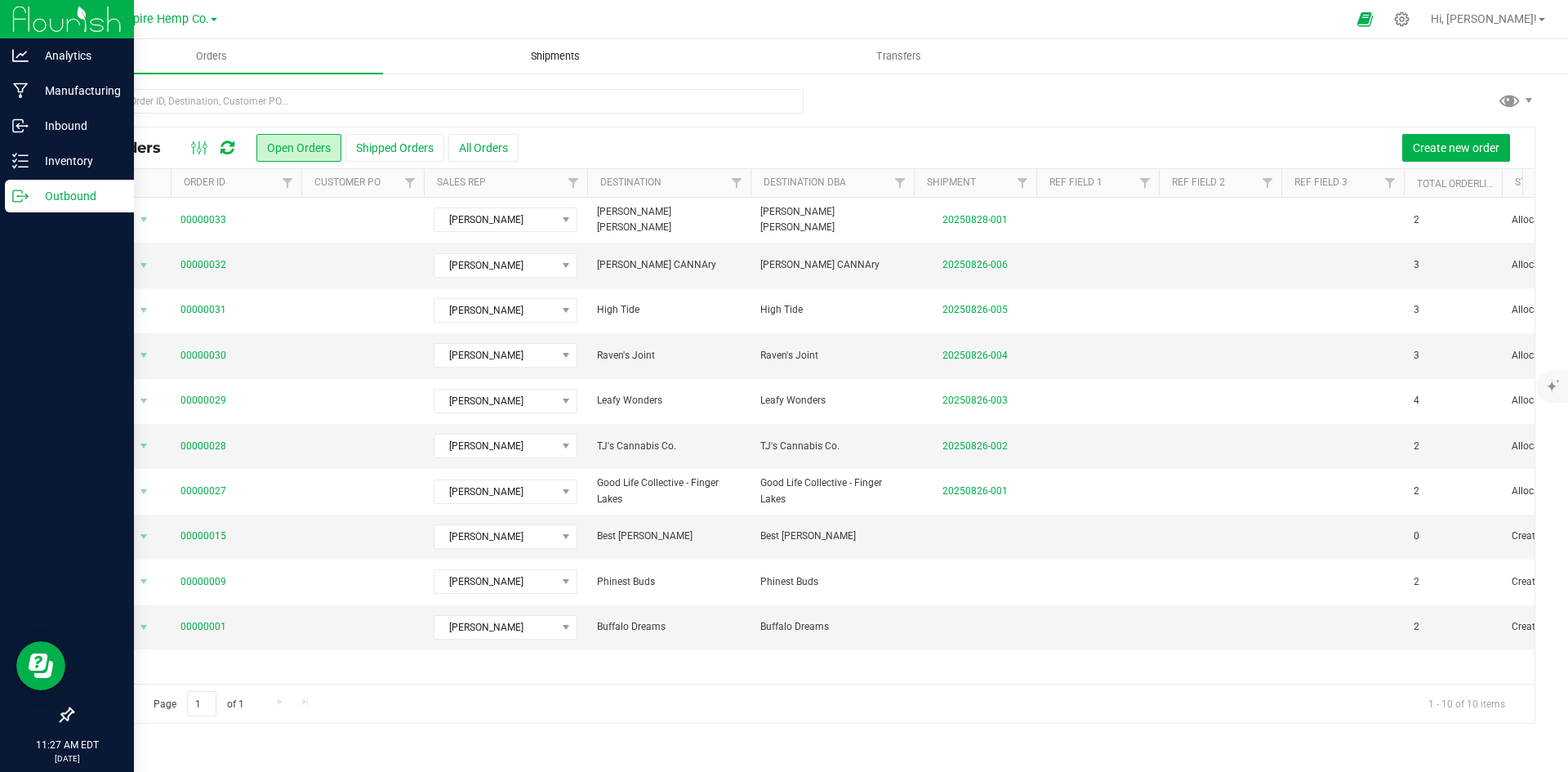
click at [572, 66] on uib-tab-heading "Shipments" at bounding box center [555, 56] width 342 height 32
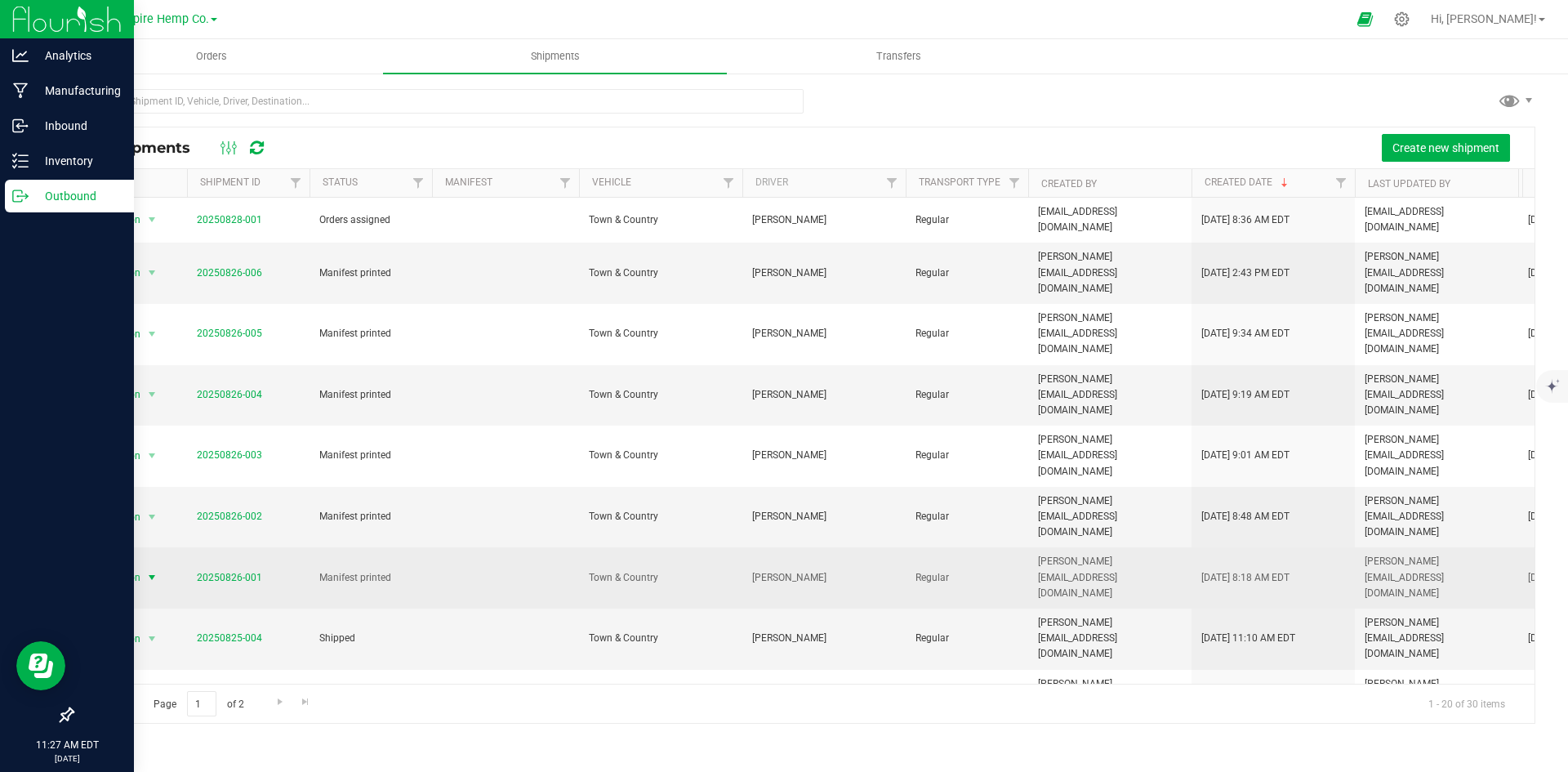
click at [154, 571] on span "select" at bounding box center [152, 578] width 13 height 13
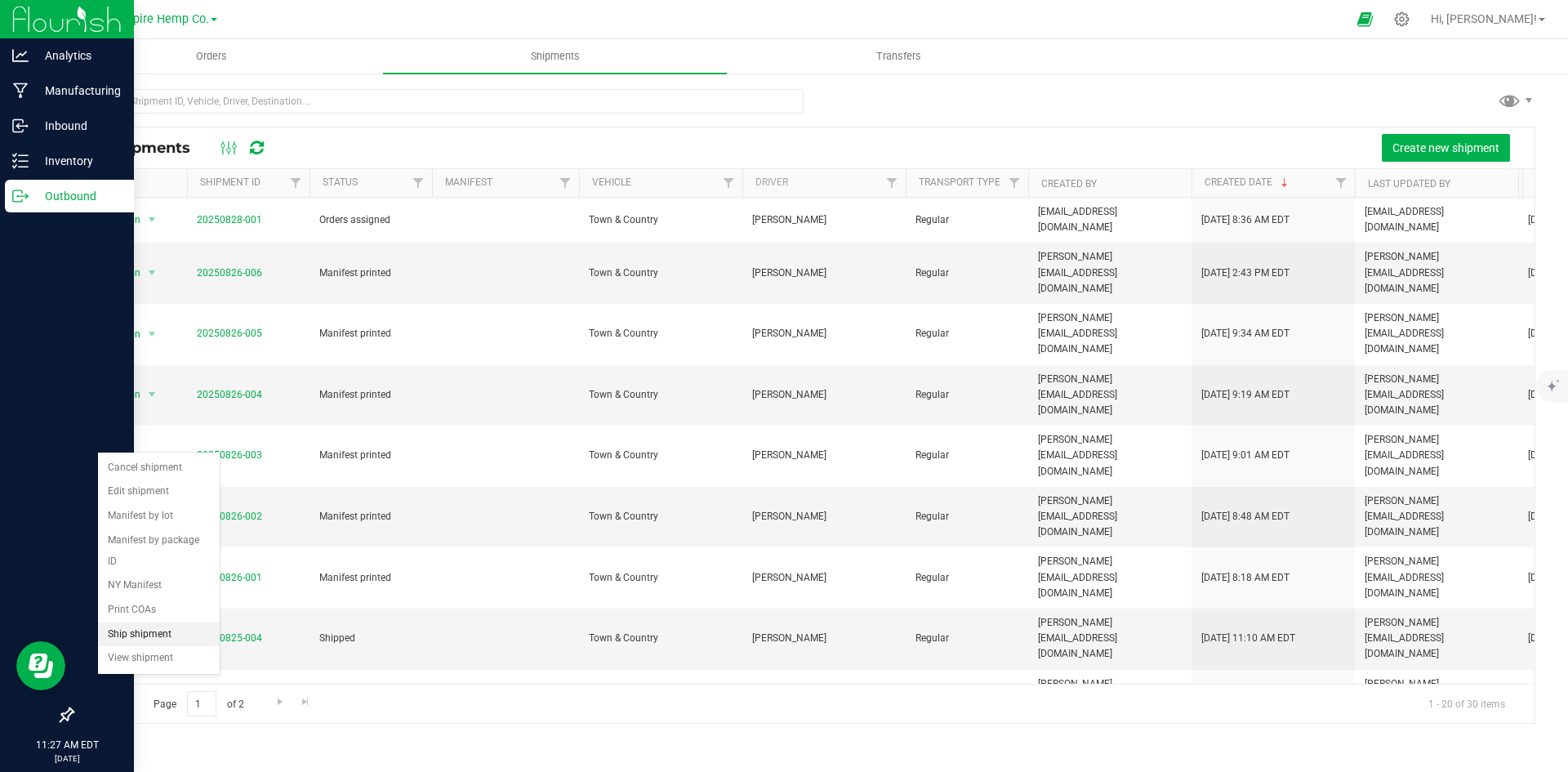
click at [163, 622] on li "Ship shipment" at bounding box center [159, 635] width 122 height 25
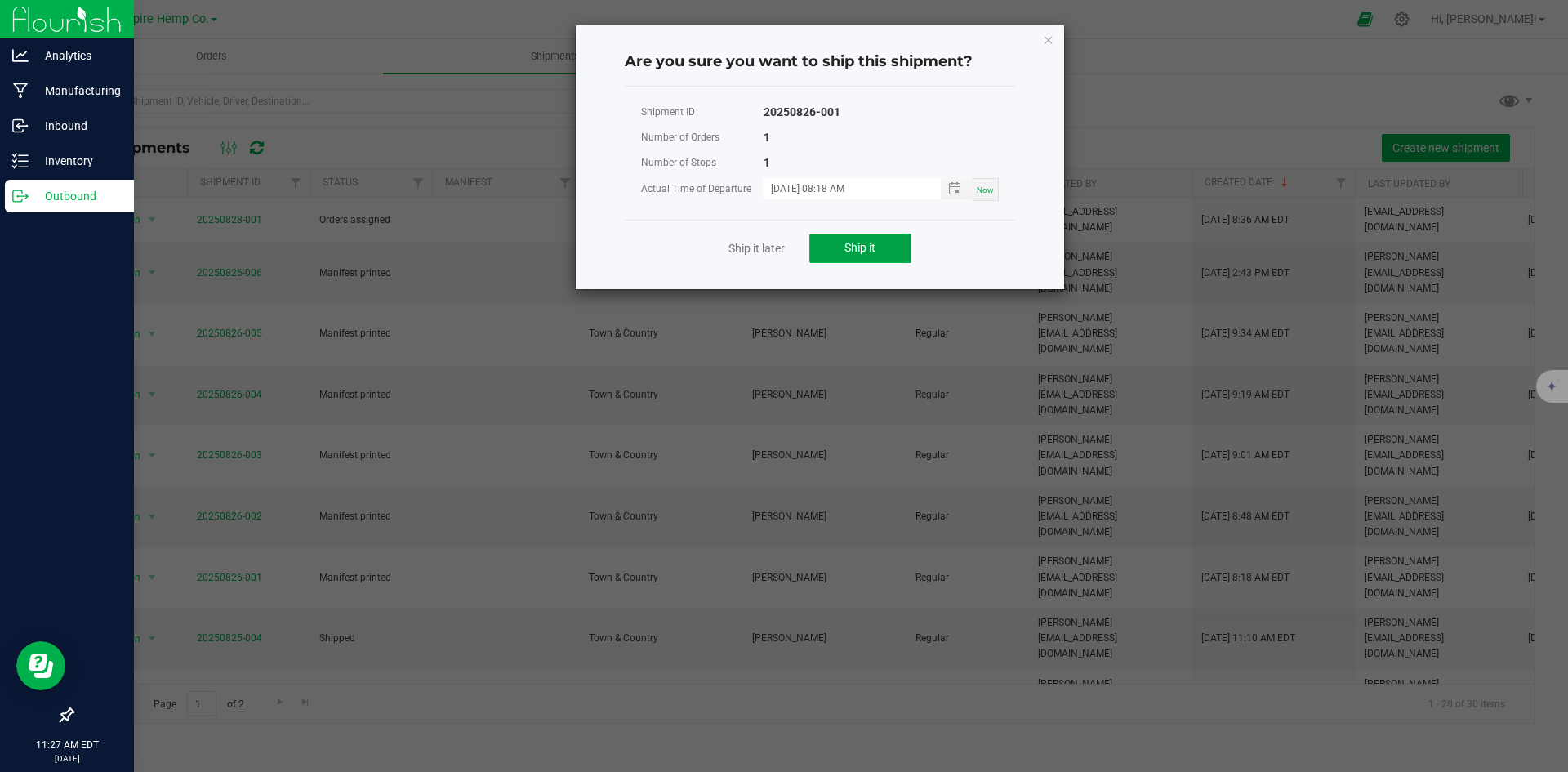
click at [870, 250] on span "Ship it" at bounding box center [860, 248] width 31 height 13
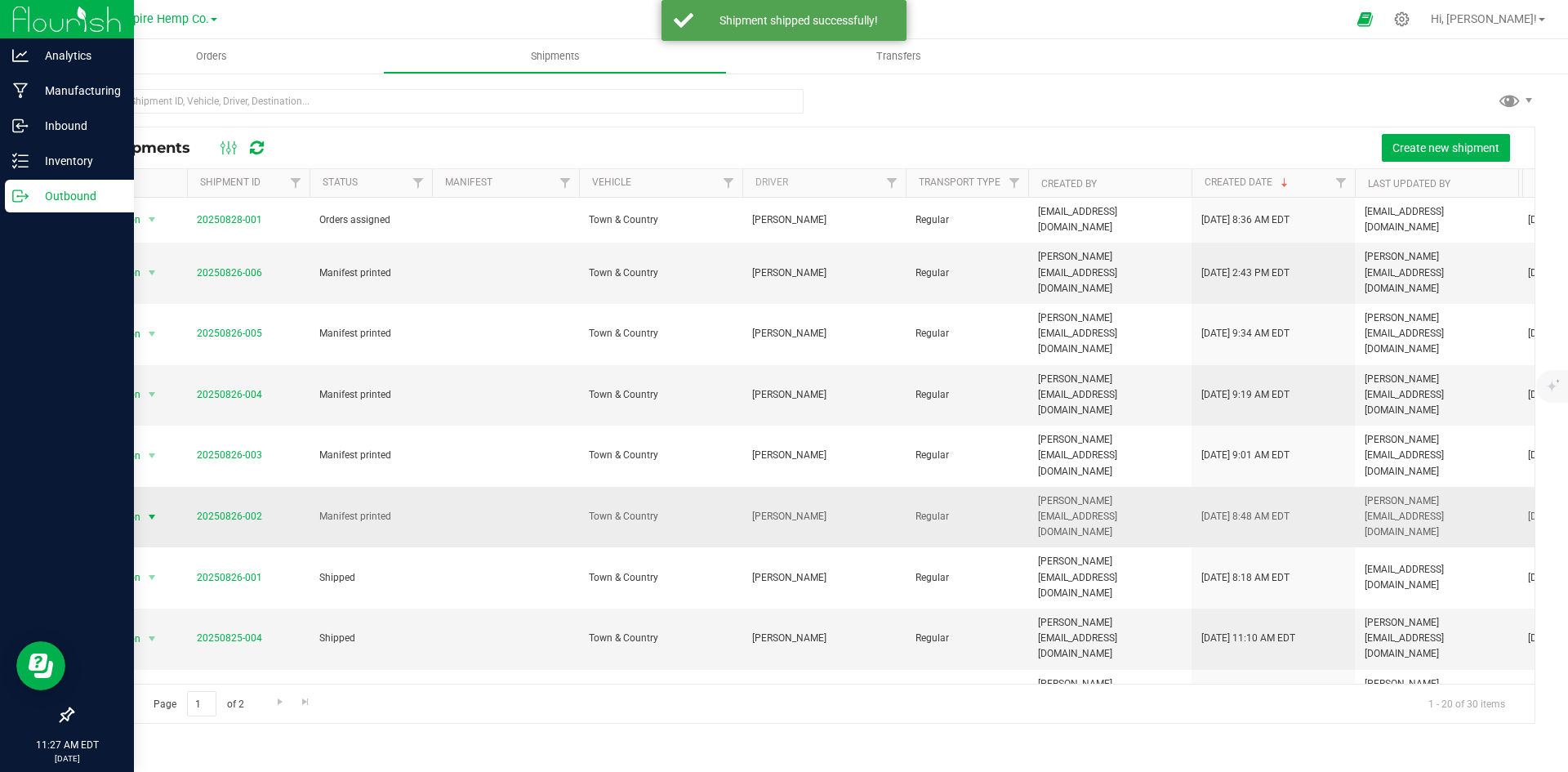
click at [148, 511] on span "select" at bounding box center [152, 518] width 13 height 13
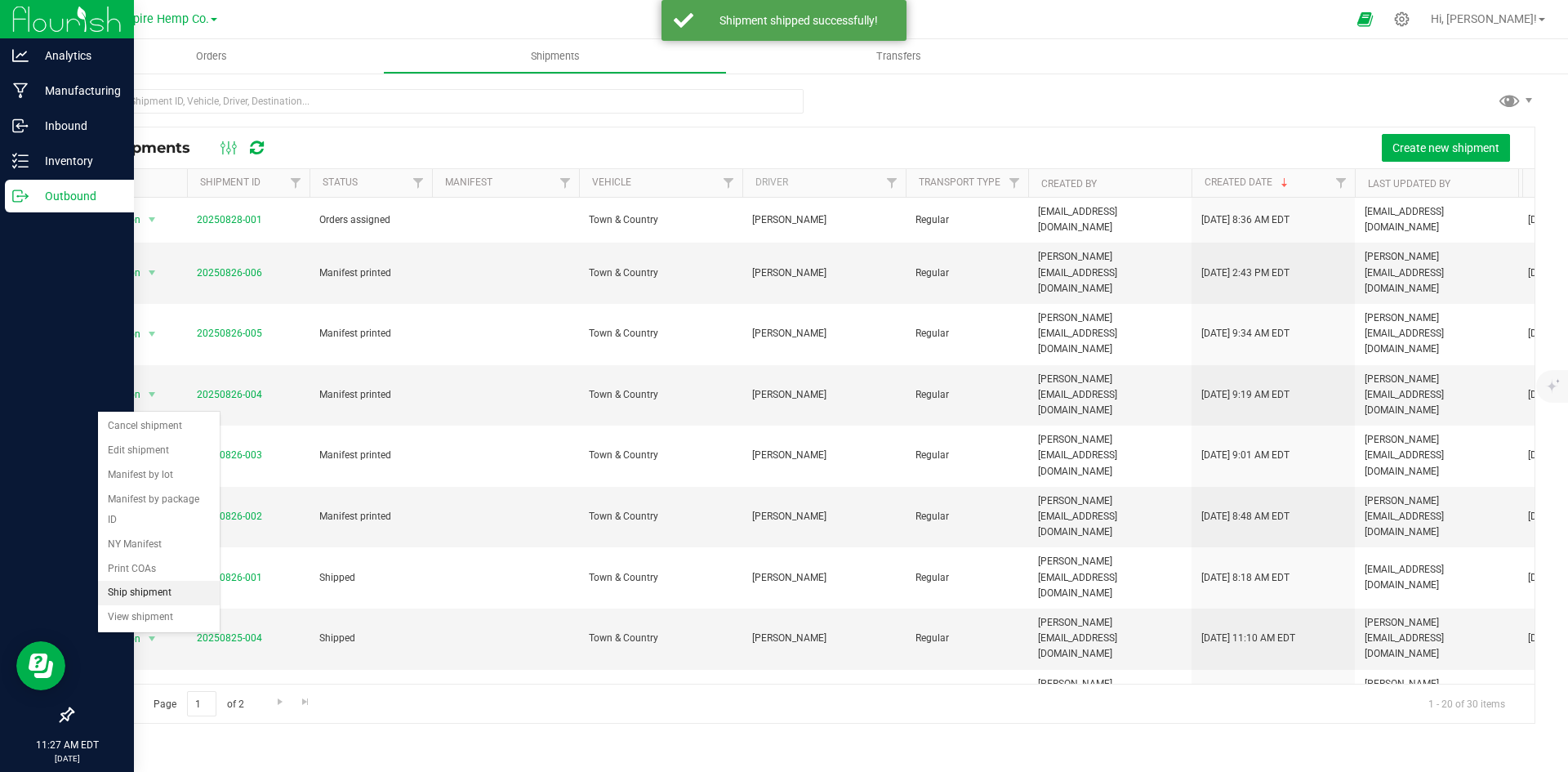
click at [158, 581] on li "Ship shipment" at bounding box center [159, 593] width 122 height 25
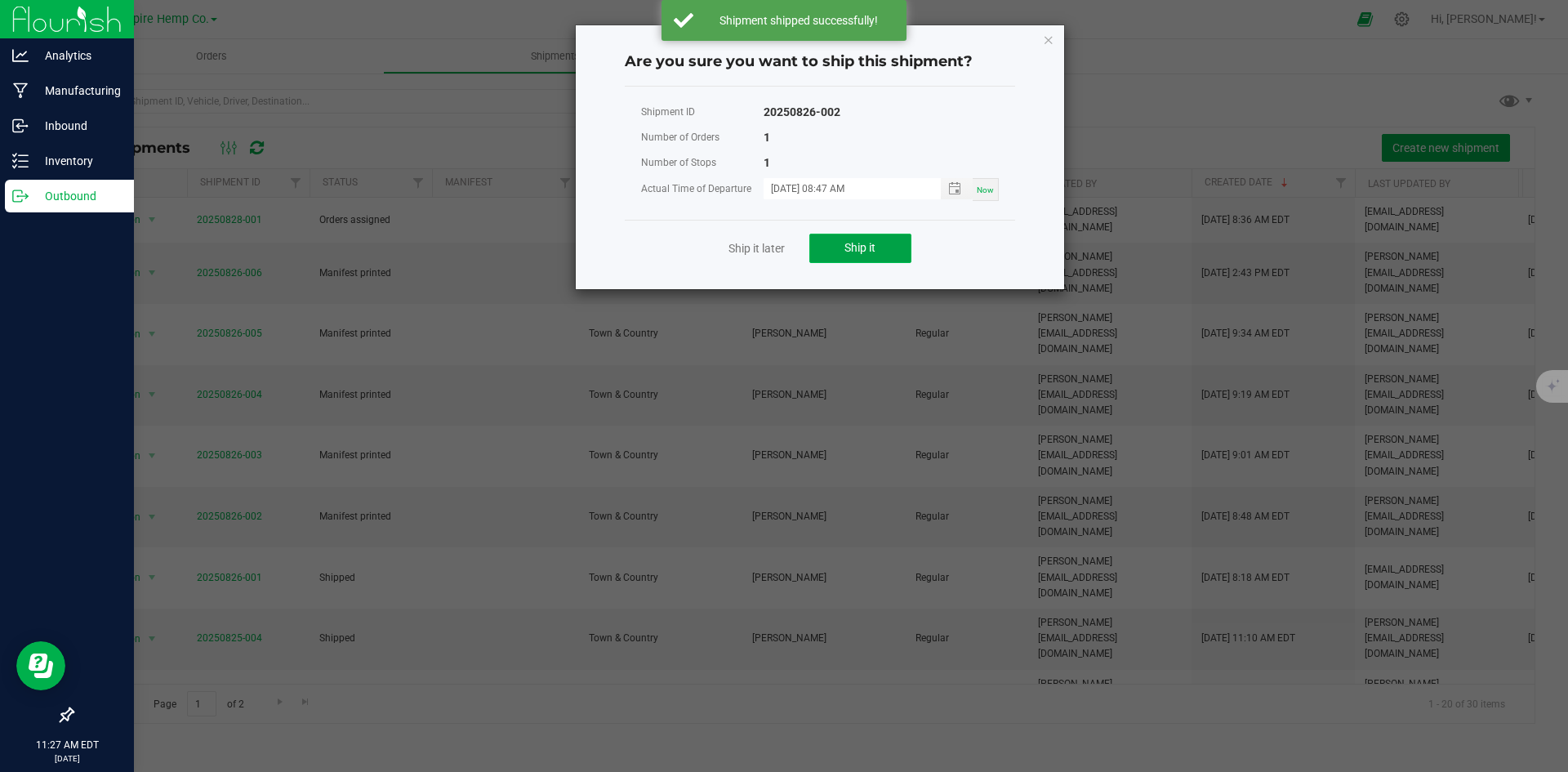
click at [878, 238] on button "Ship it" at bounding box center [860, 248] width 102 height 29
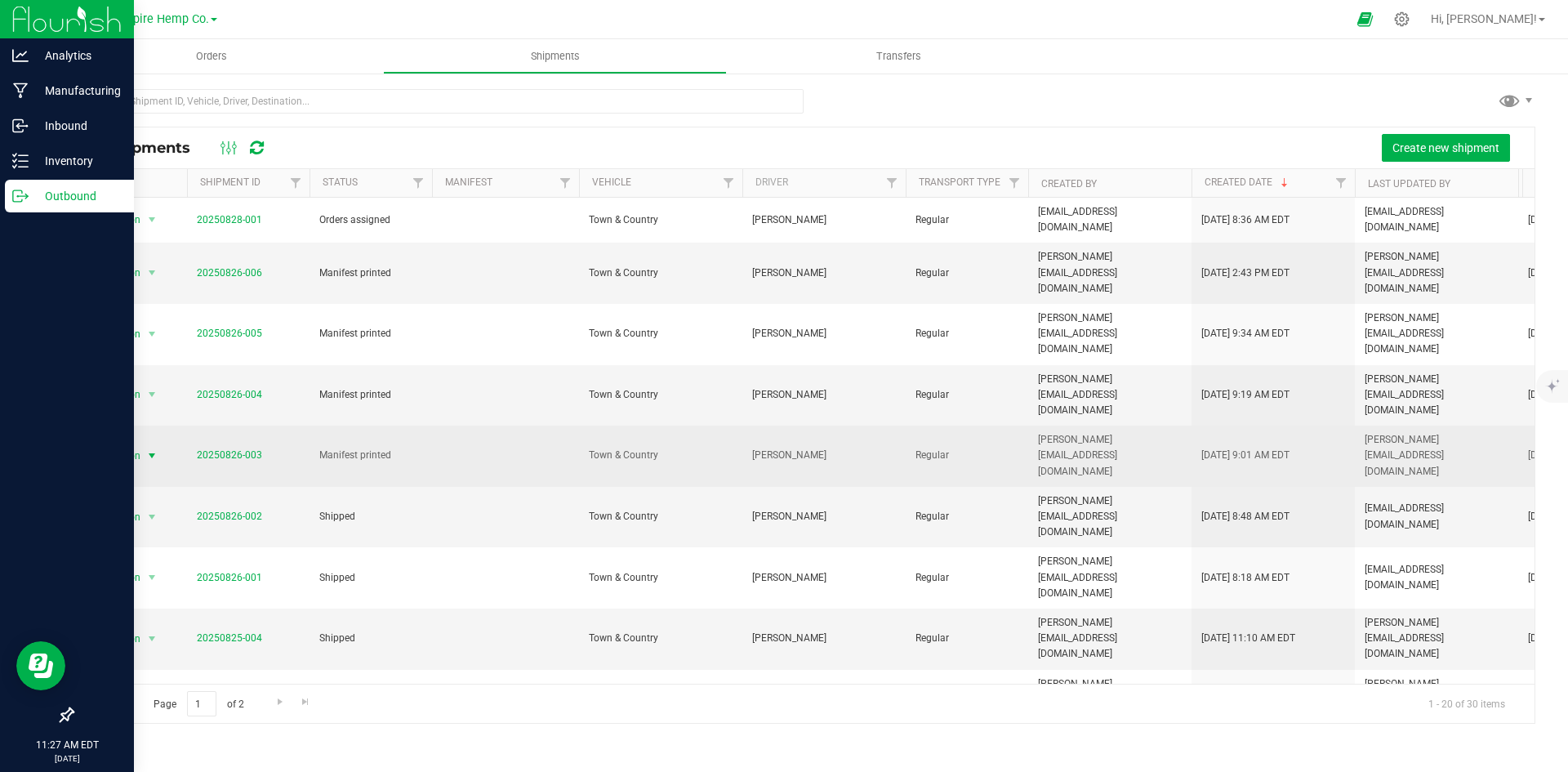
click at [152, 450] on span "select" at bounding box center [152, 456] width 13 height 13
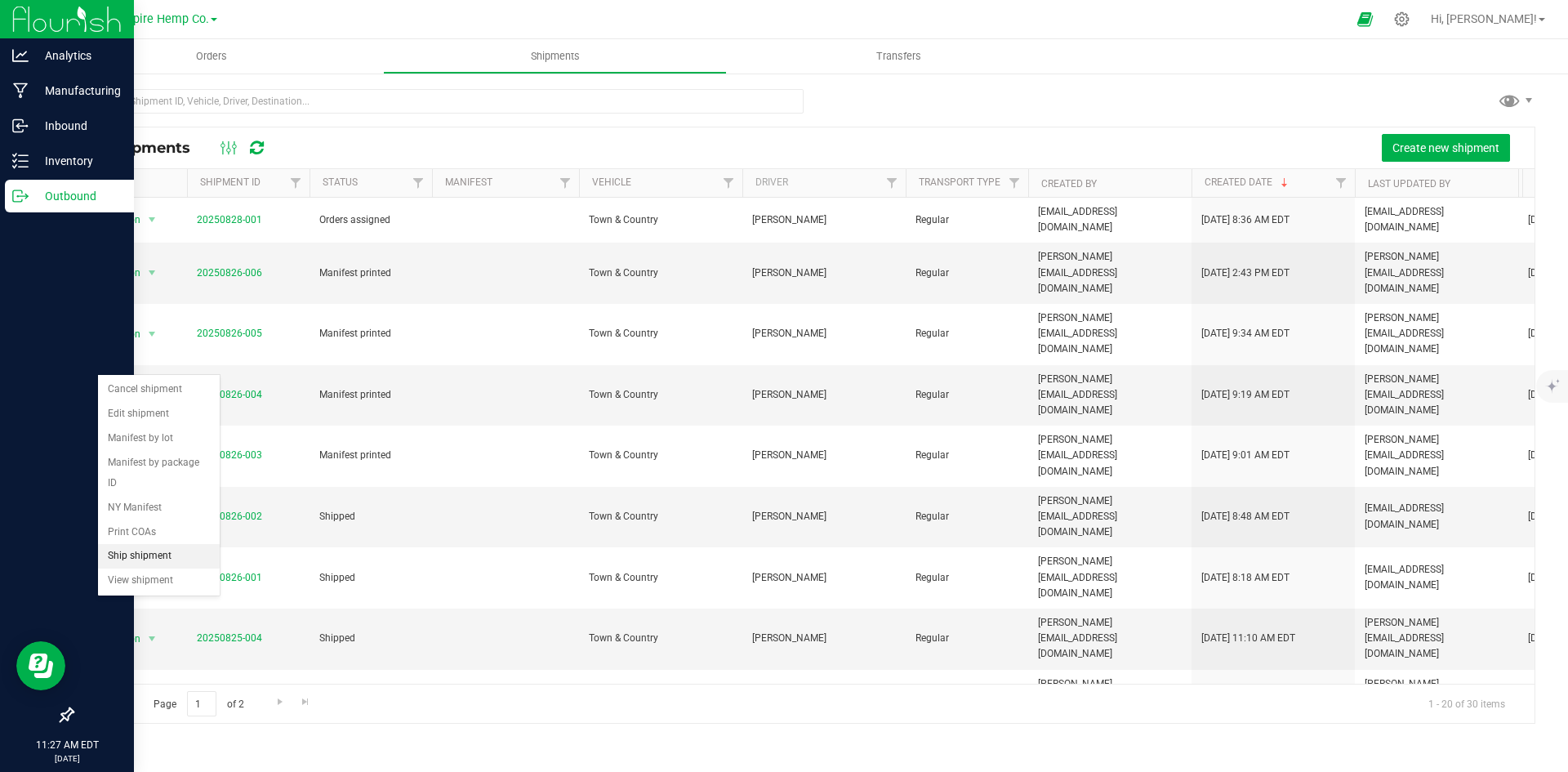
click at [159, 544] on li "Ship shipment" at bounding box center [159, 557] width 122 height 25
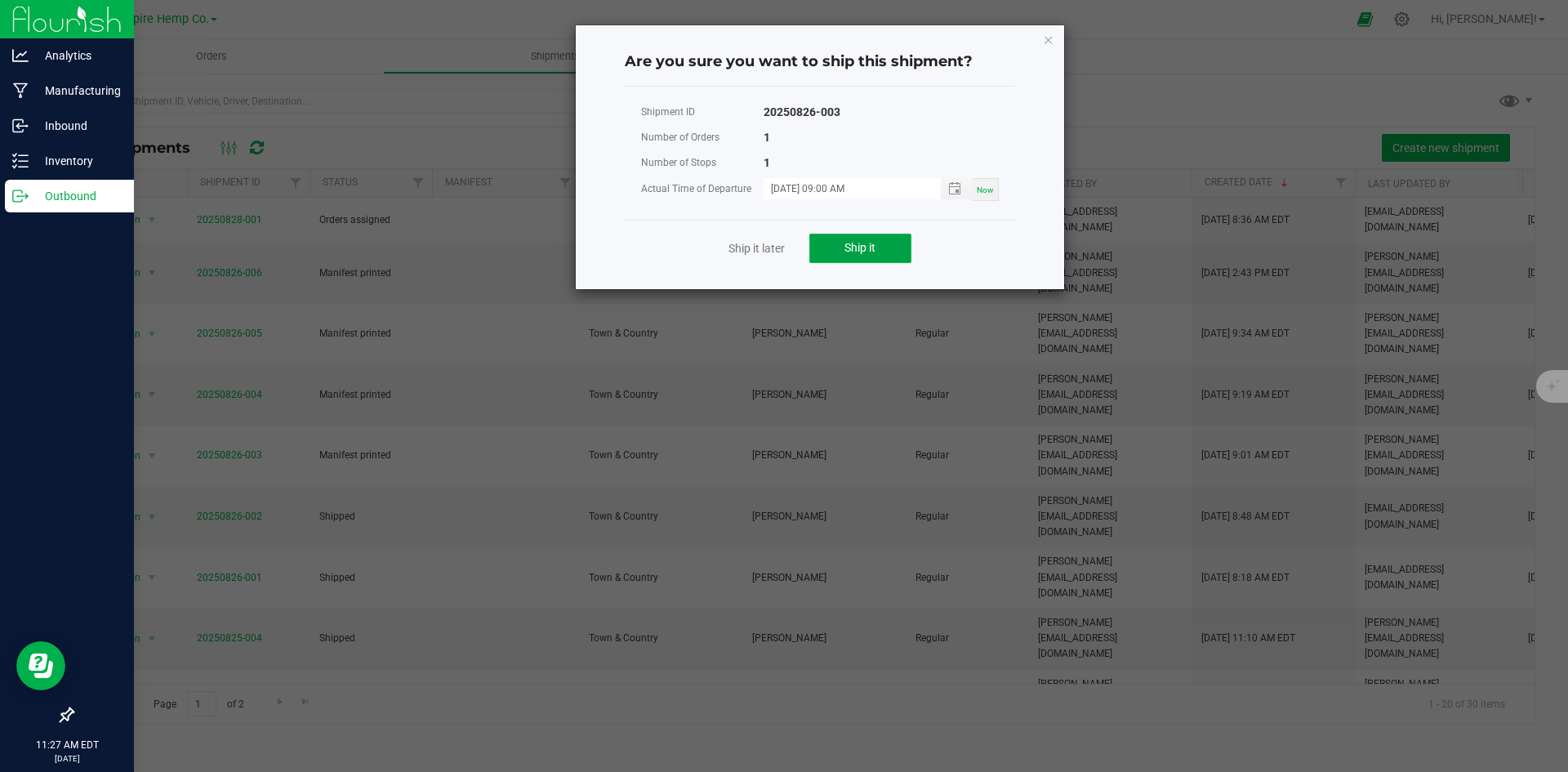
click at [850, 234] on button "Ship it" at bounding box center [860, 248] width 102 height 29
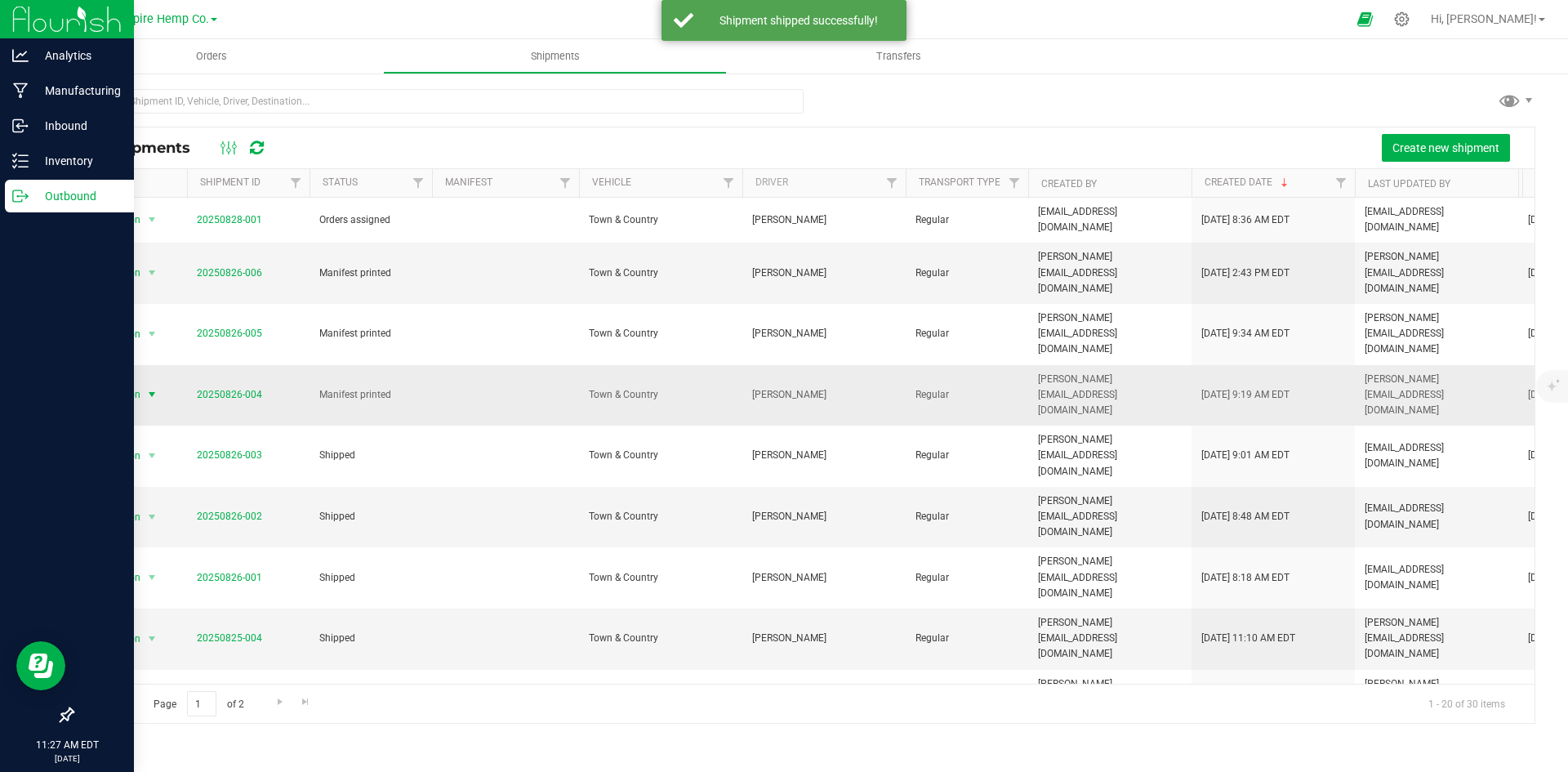
click at [150, 388] on span "select" at bounding box center [152, 395] width 13 height 13
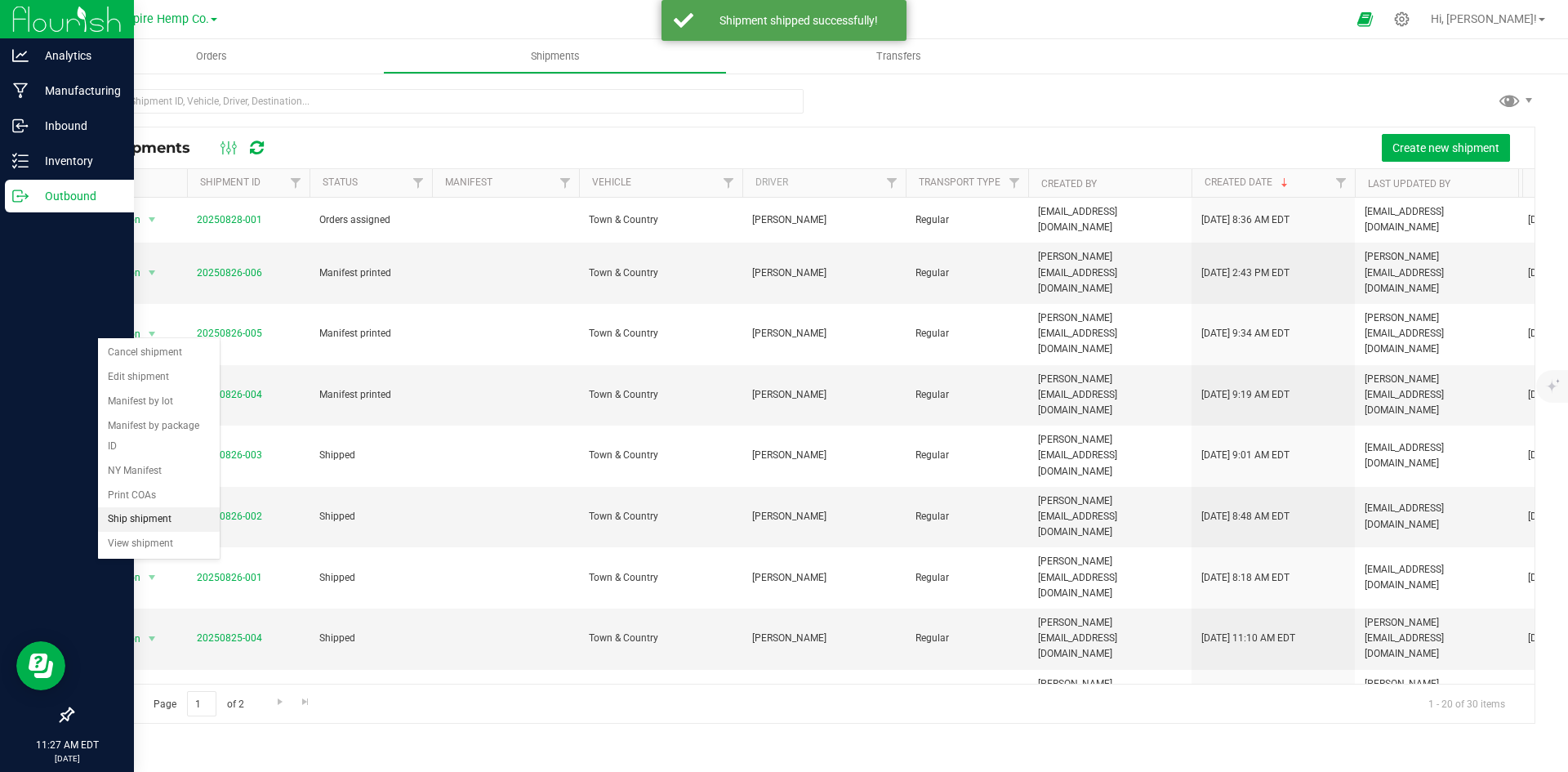
click at [159, 508] on li "Ship shipment" at bounding box center [159, 520] width 122 height 25
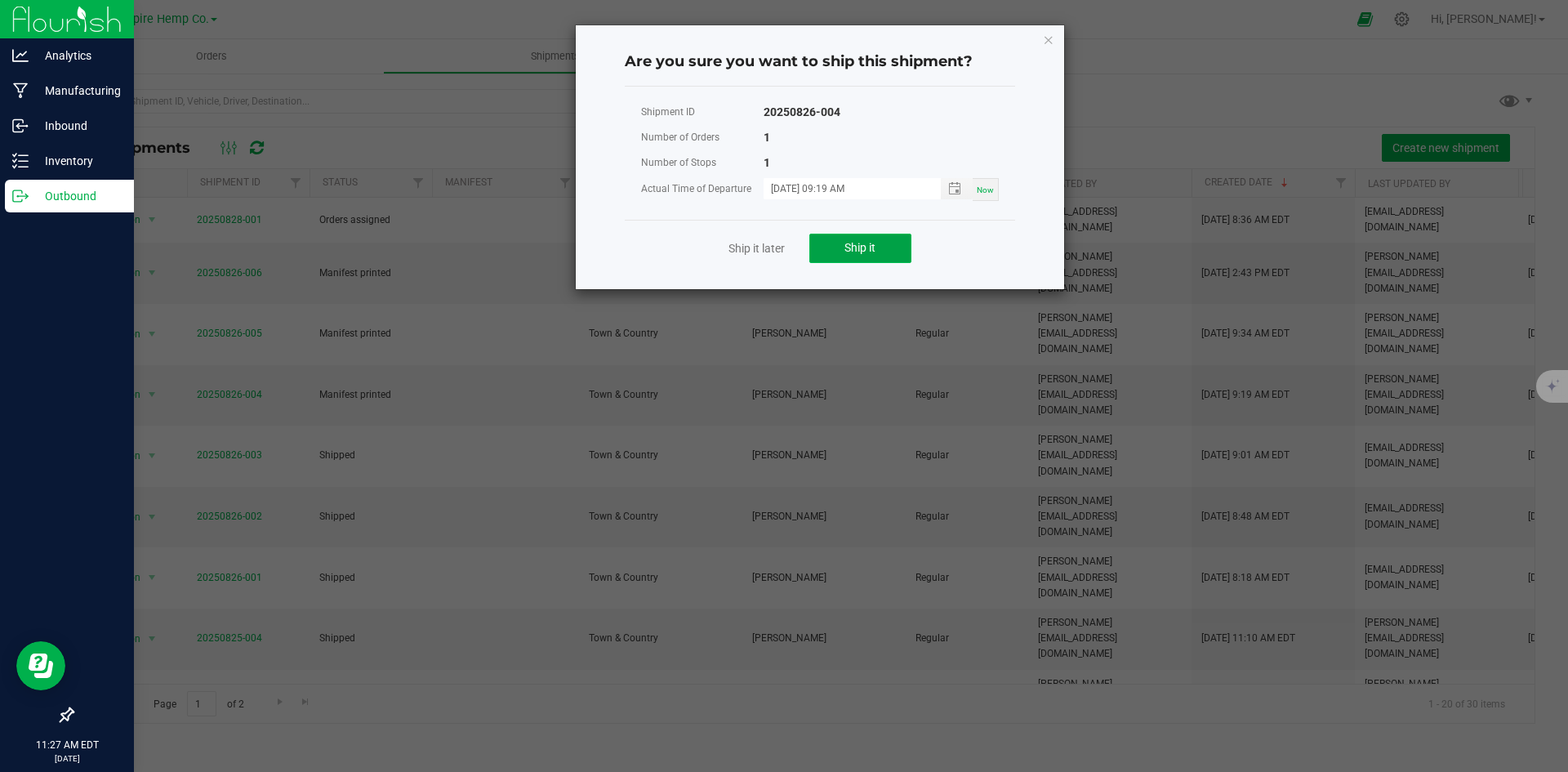
click at [884, 243] on button "Ship it" at bounding box center [860, 248] width 102 height 29
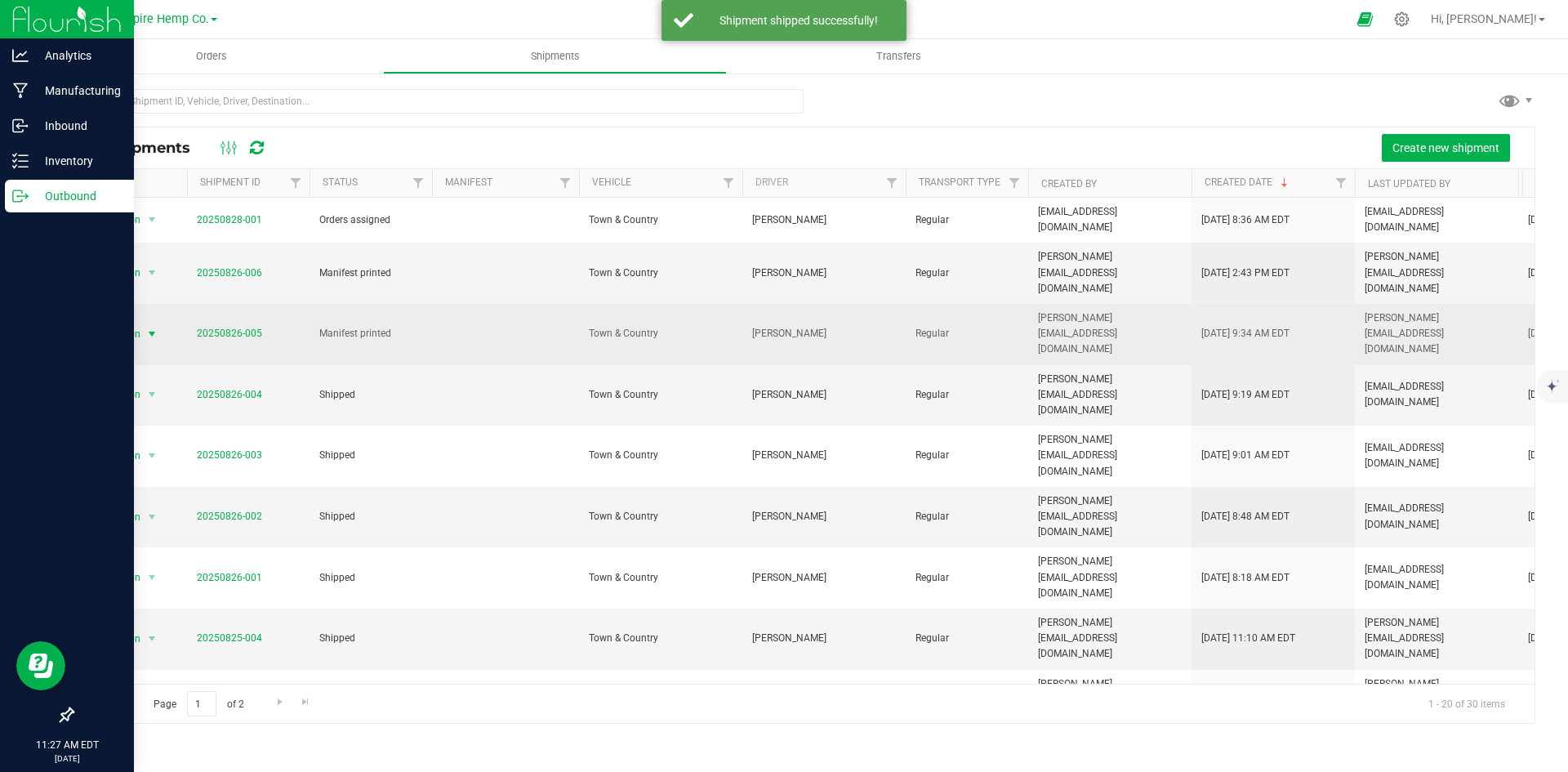
click at [156, 327] on span "select" at bounding box center [152, 334] width 13 height 13
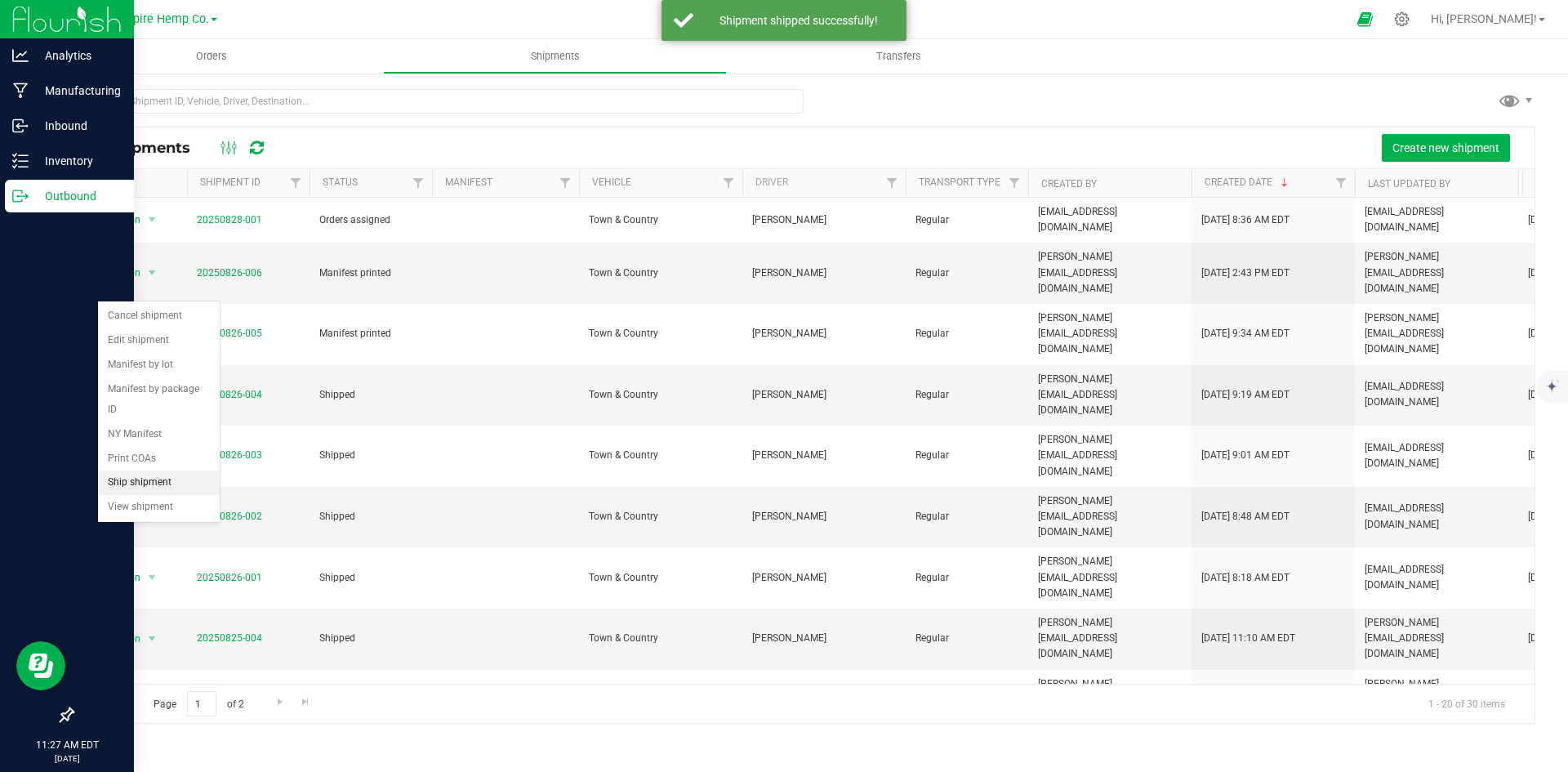
click at [174, 470] on li "Ship shipment" at bounding box center [159, 483] width 122 height 25
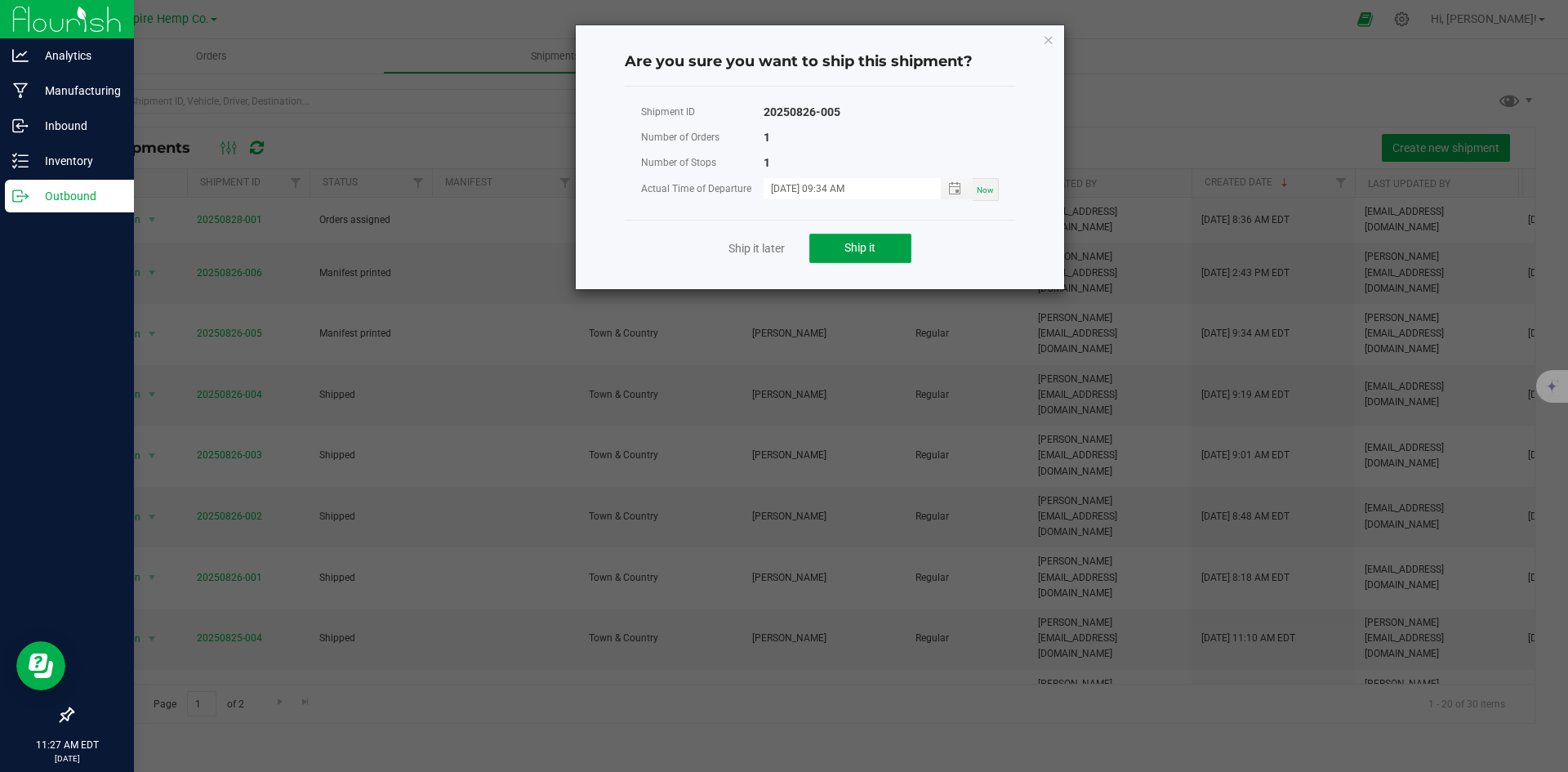
click at [852, 241] on span "Ship it" at bounding box center [860, 248] width 31 height 13
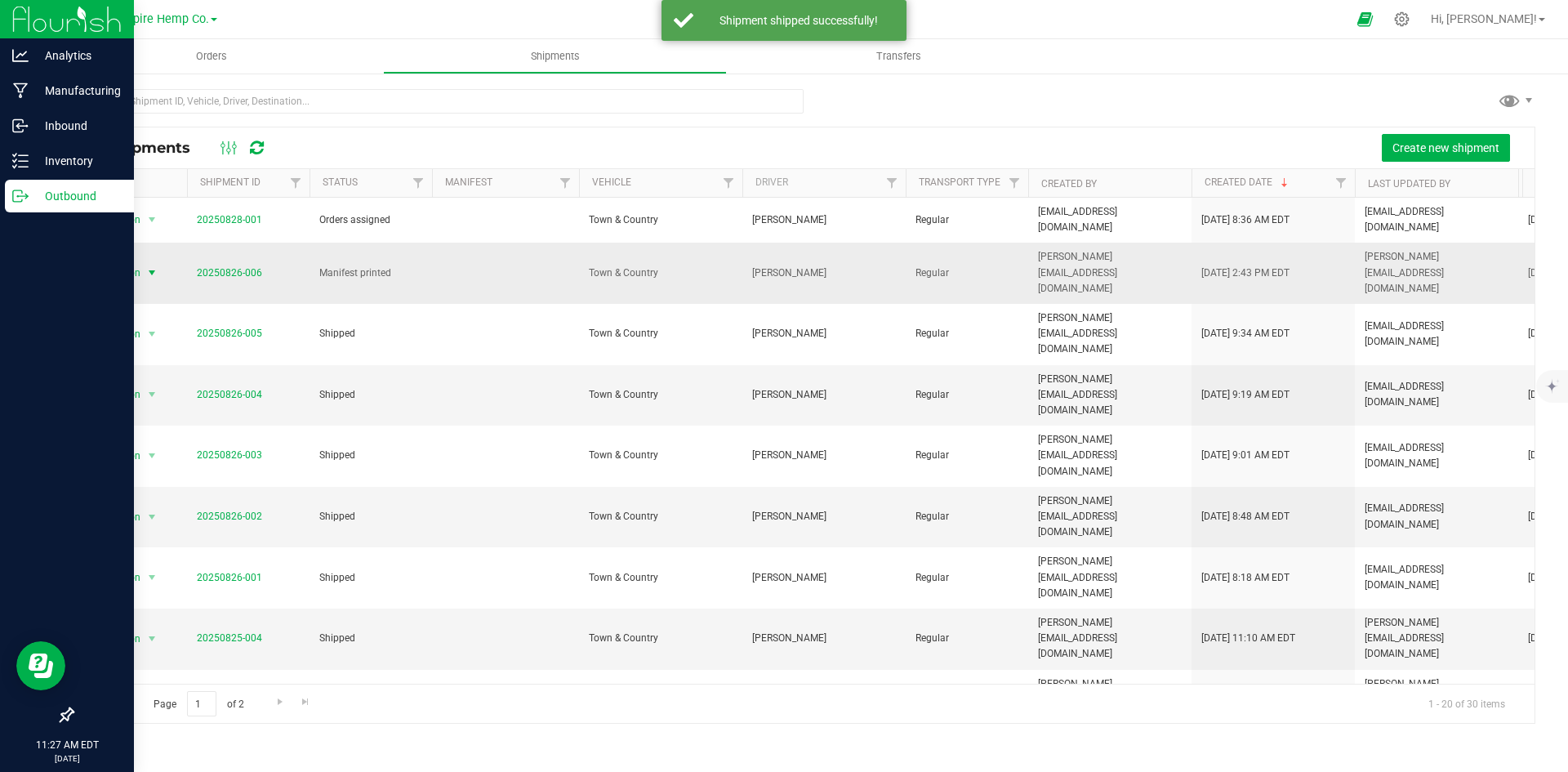
click at [149, 267] on span "select" at bounding box center [152, 273] width 13 height 13
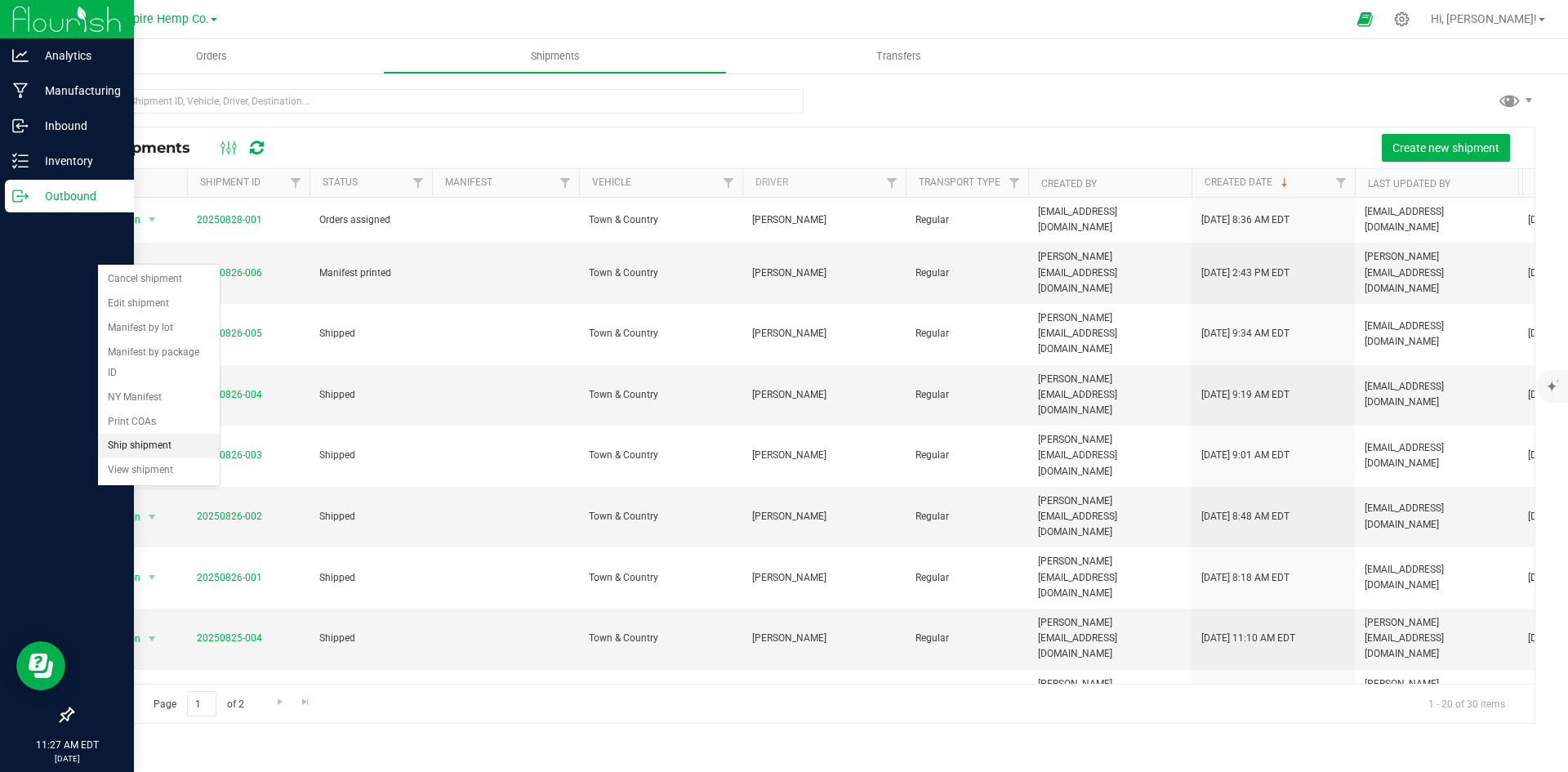
click at [141, 434] on li "Ship shipment" at bounding box center [159, 446] width 122 height 25
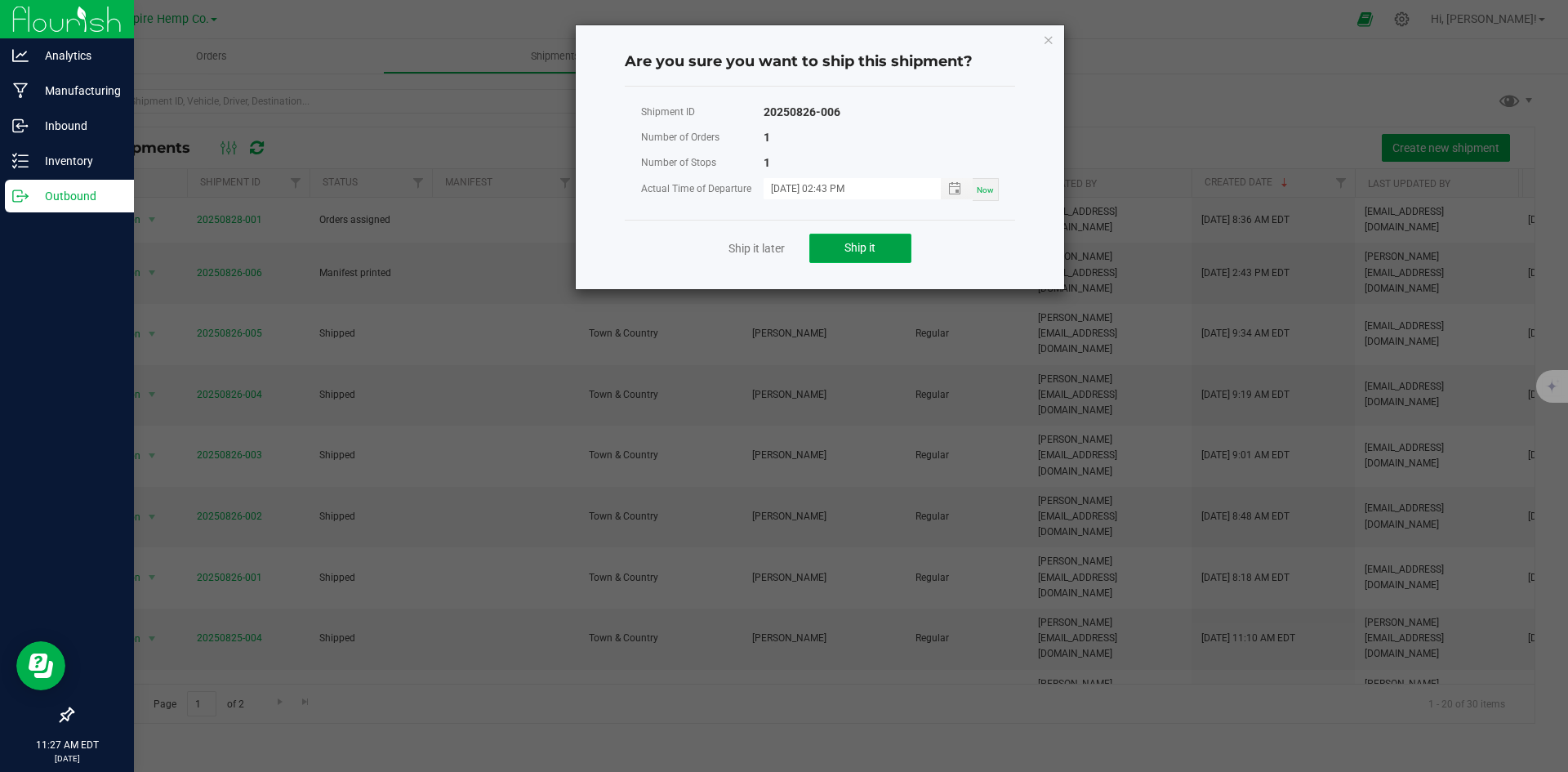
click at [842, 248] on button "Ship it" at bounding box center [860, 248] width 102 height 29
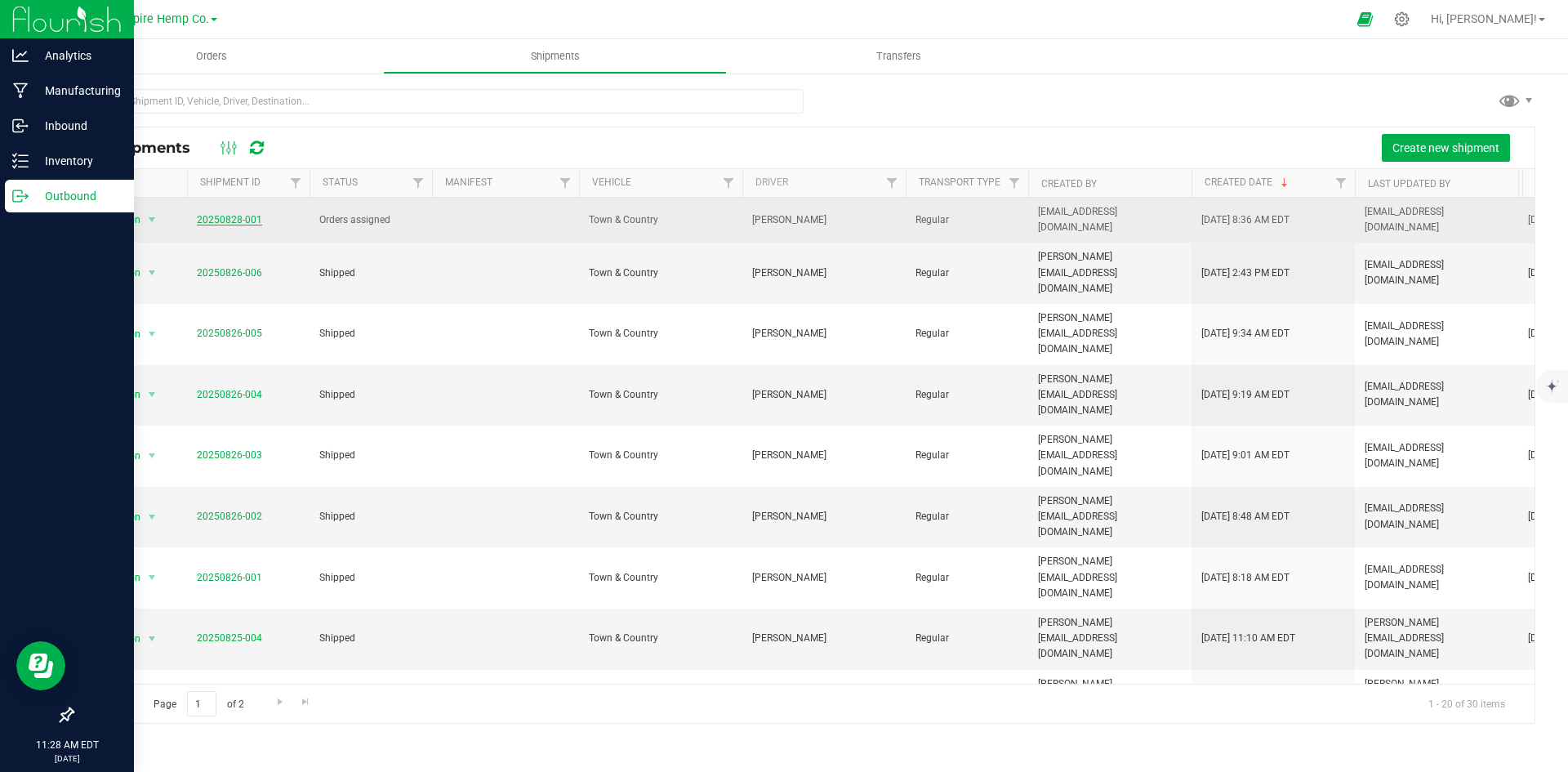
click at [228, 215] on link "20250828-001" at bounding box center [229, 220] width 66 height 12
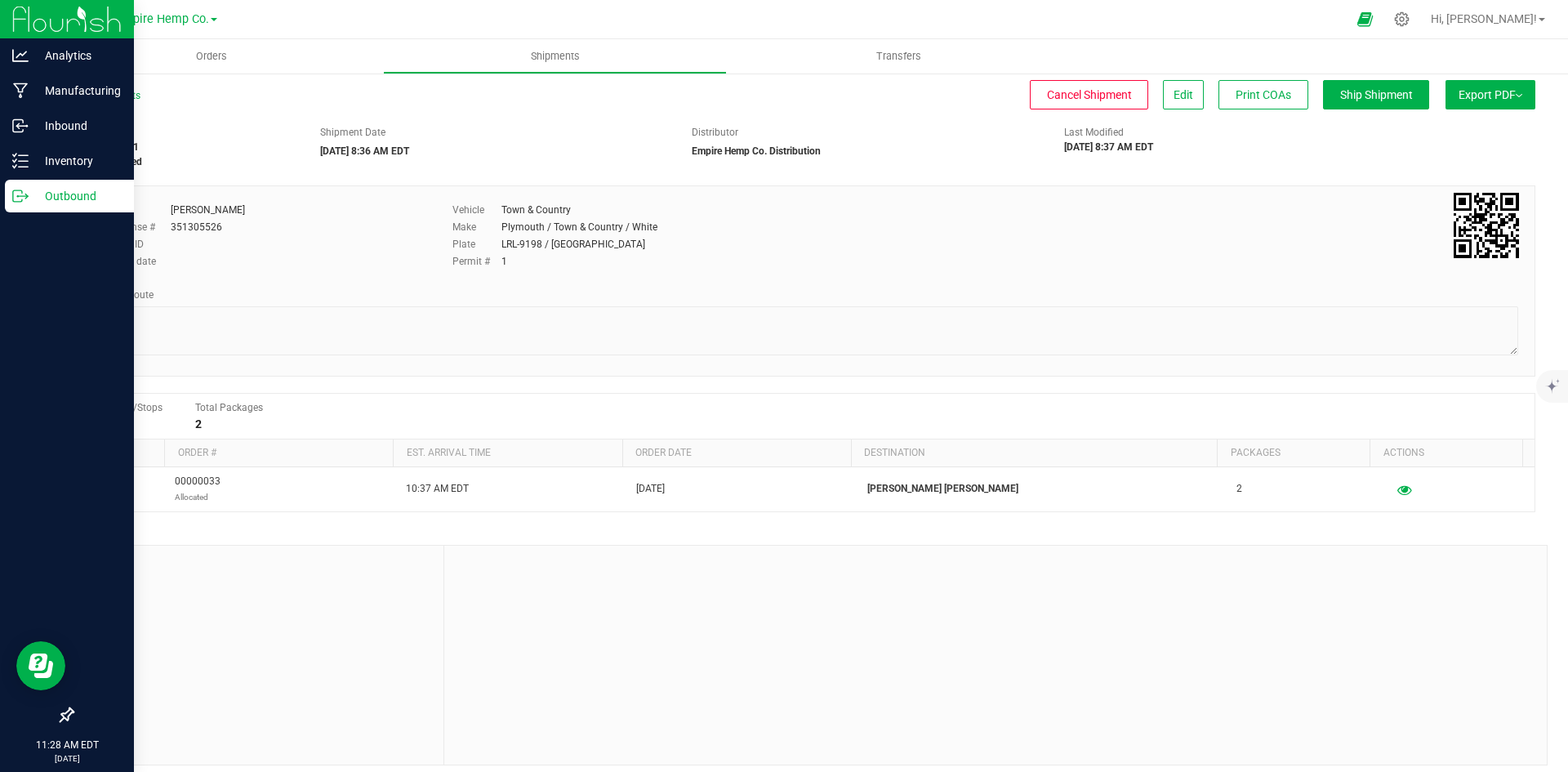
click at [1507, 90] on span "Export PDF" at bounding box center [1490, 95] width 64 height 13
click at [1345, 134] on div "Shipment # 20250828-001 Orders assigned Shipment Date [DATE] 8:36 AM EDT Distri…" at bounding box center [804, 144] width 1488 height 52
click at [131, 93] on link "All Shipments" at bounding box center [106, 96] width 69 height 12
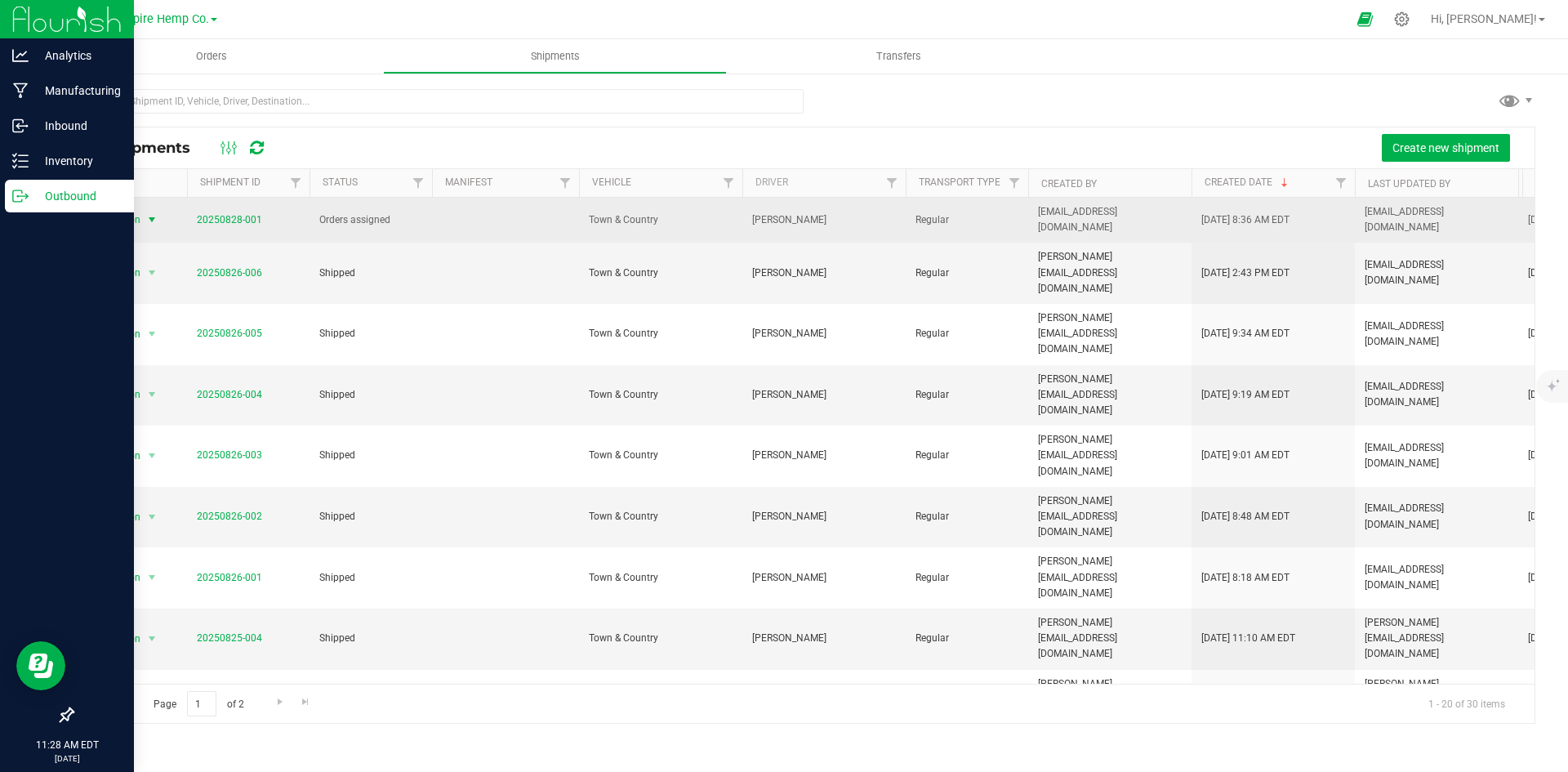
click at [150, 218] on span "select" at bounding box center [152, 220] width 13 height 13
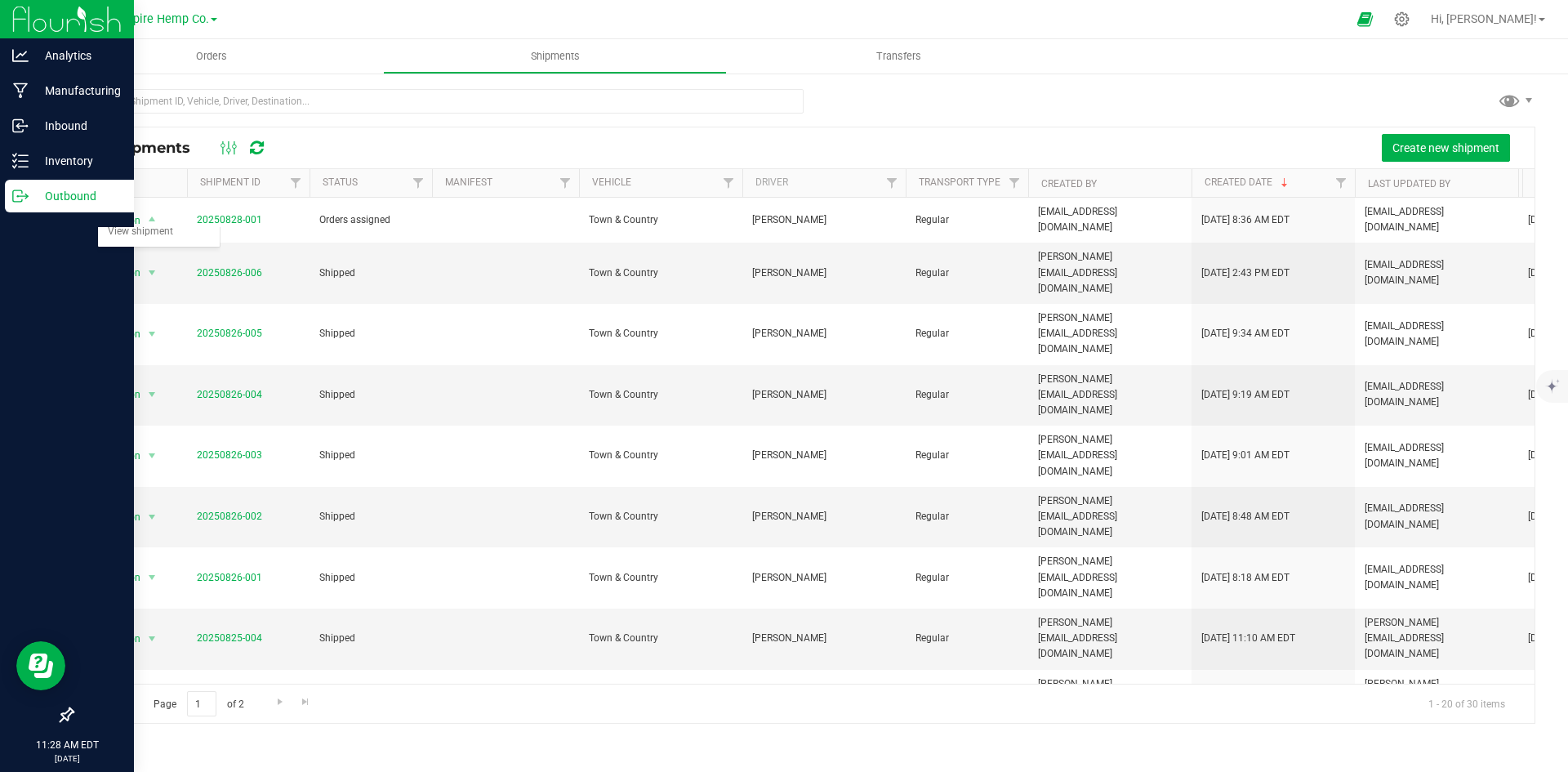
click at [375, 130] on div "All Shipments Create new shipment" at bounding box center [804, 147] width 1462 height 41
